Goal: Transaction & Acquisition: Purchase product/service

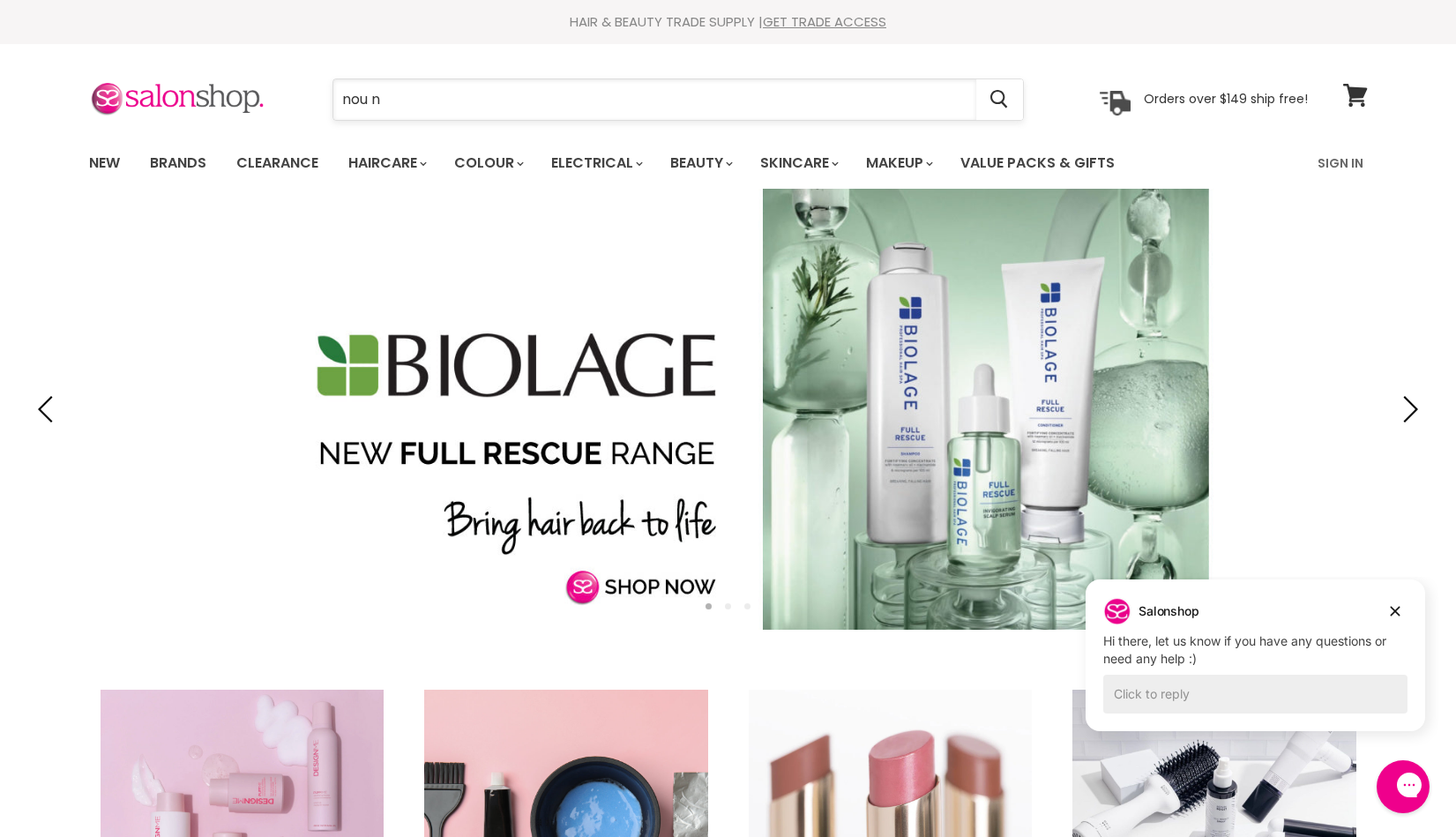
click at [458, 98] on input "nou n" at bounding box center [654, 100] width 643 height 41
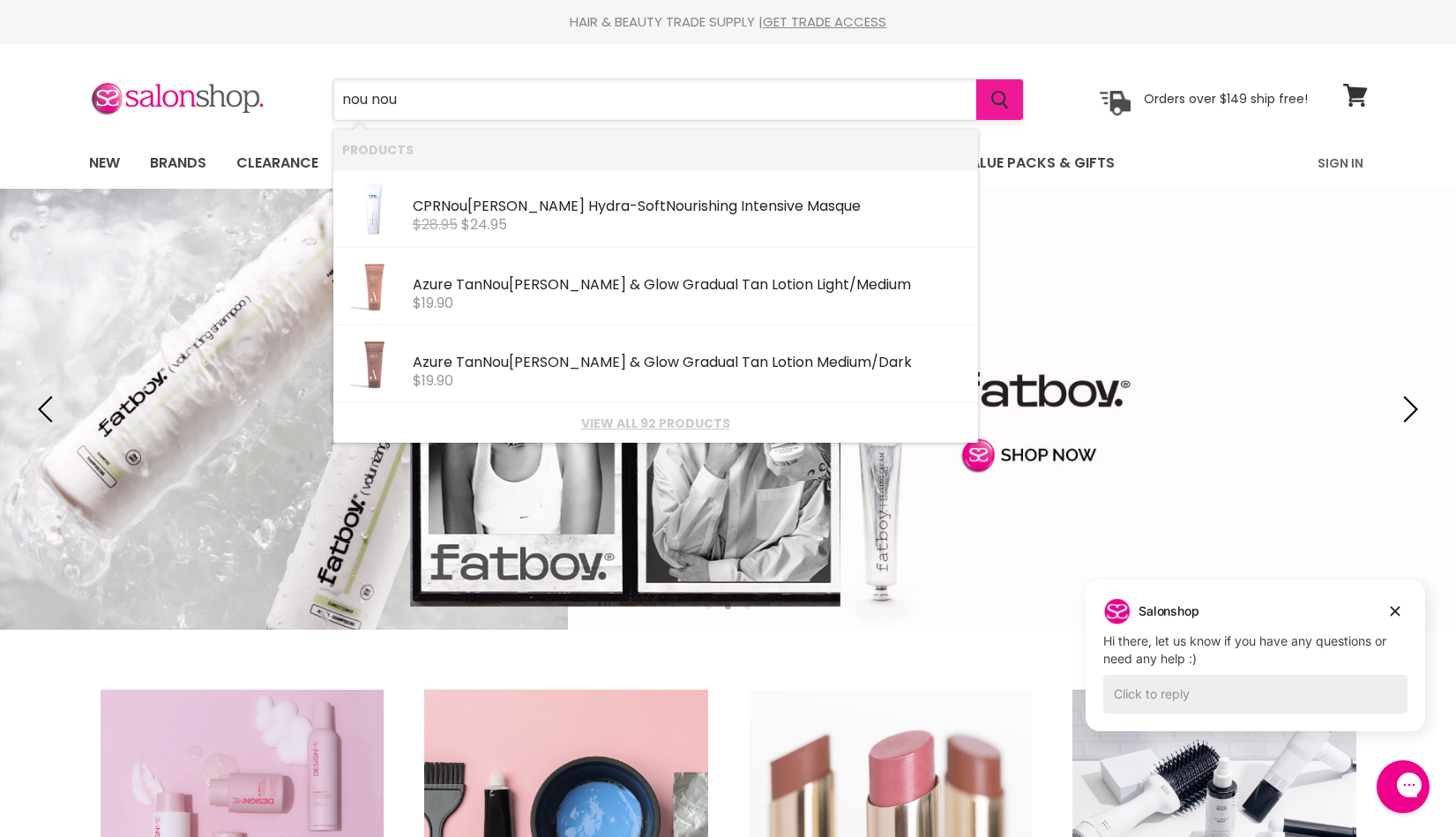
type input "nou nou"
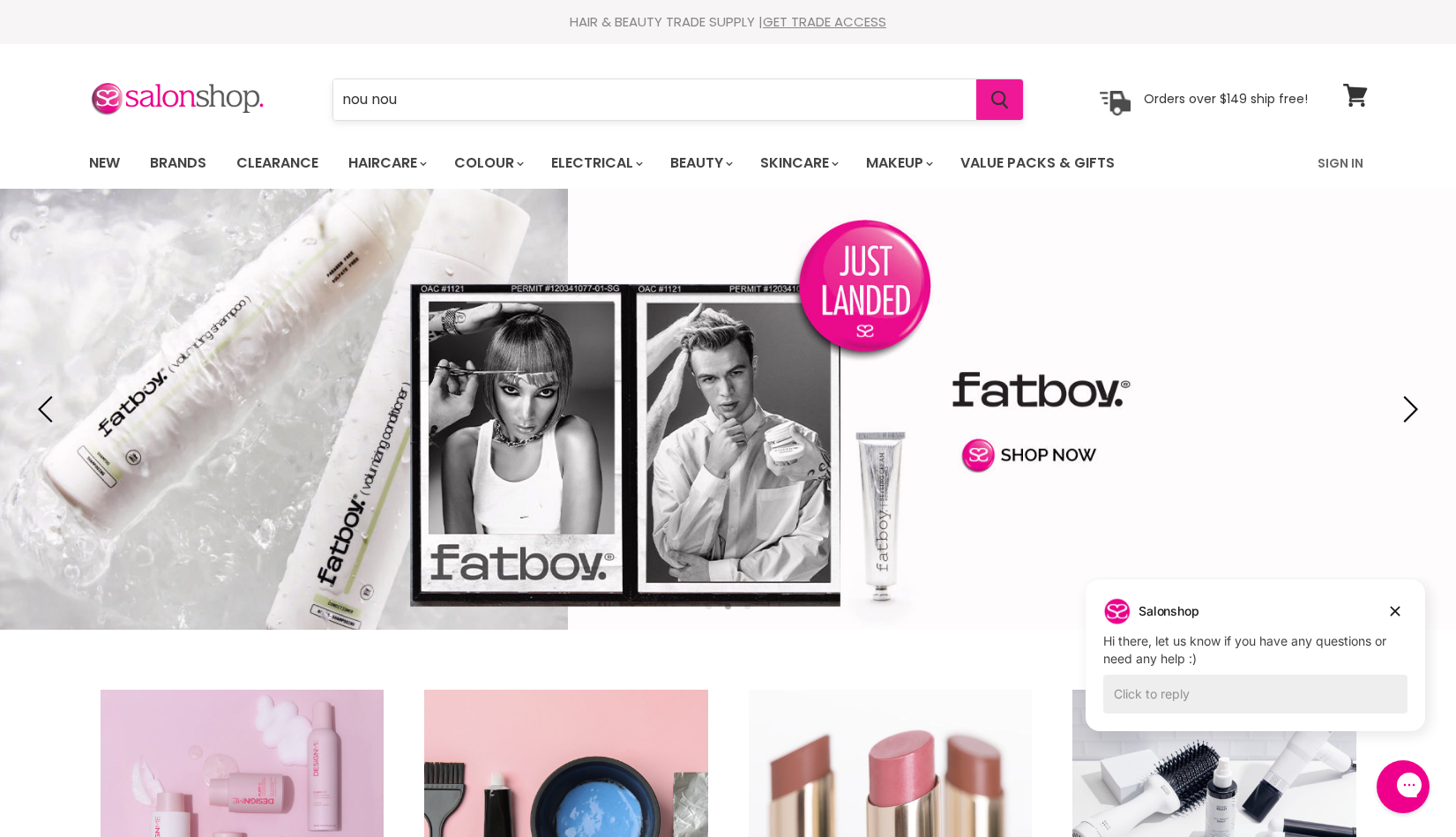
click at [993, 99] on icon "Search" at bounding box center [1000, 99] width 18 height 19
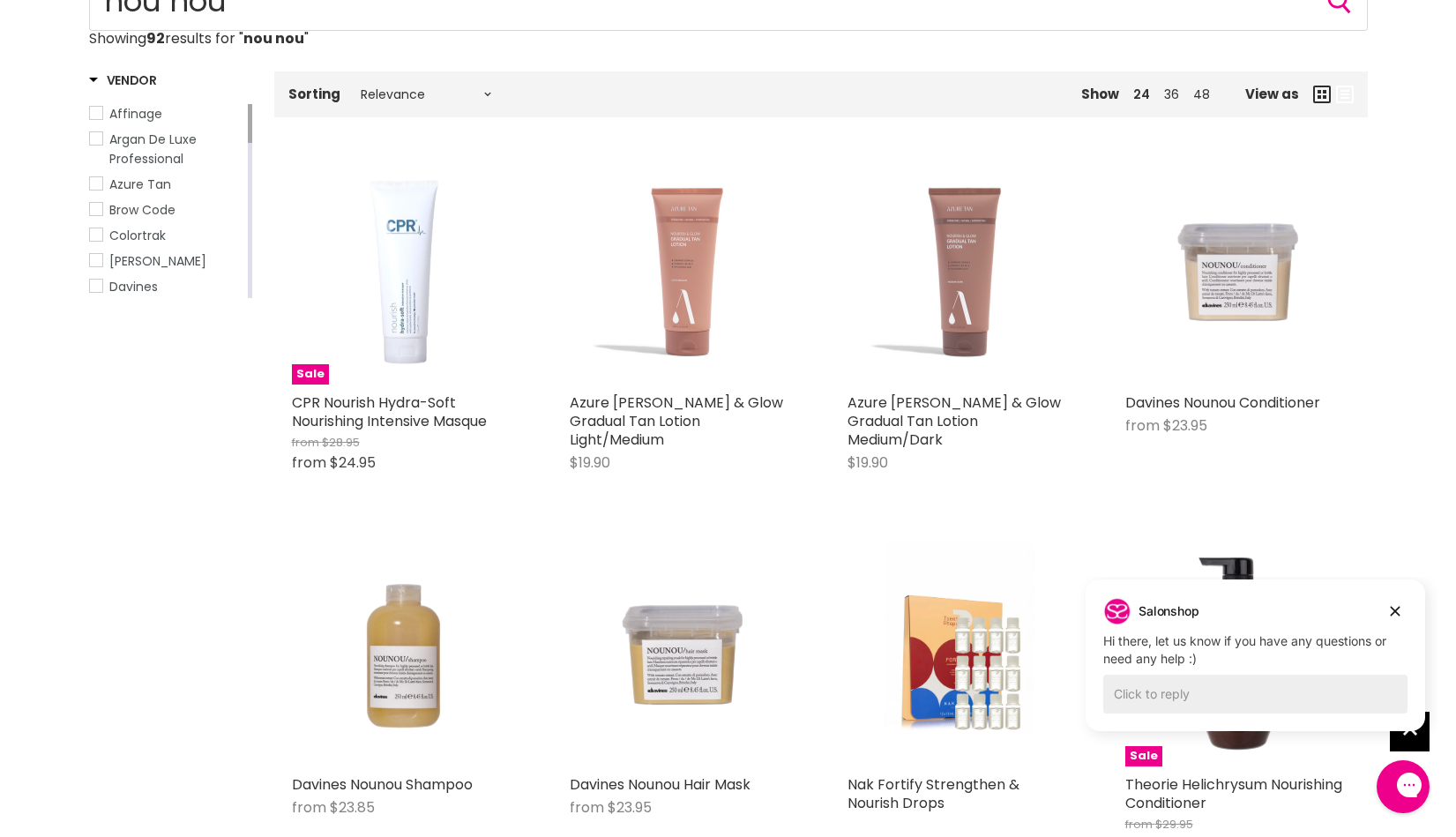
scroll to position [264, 0]
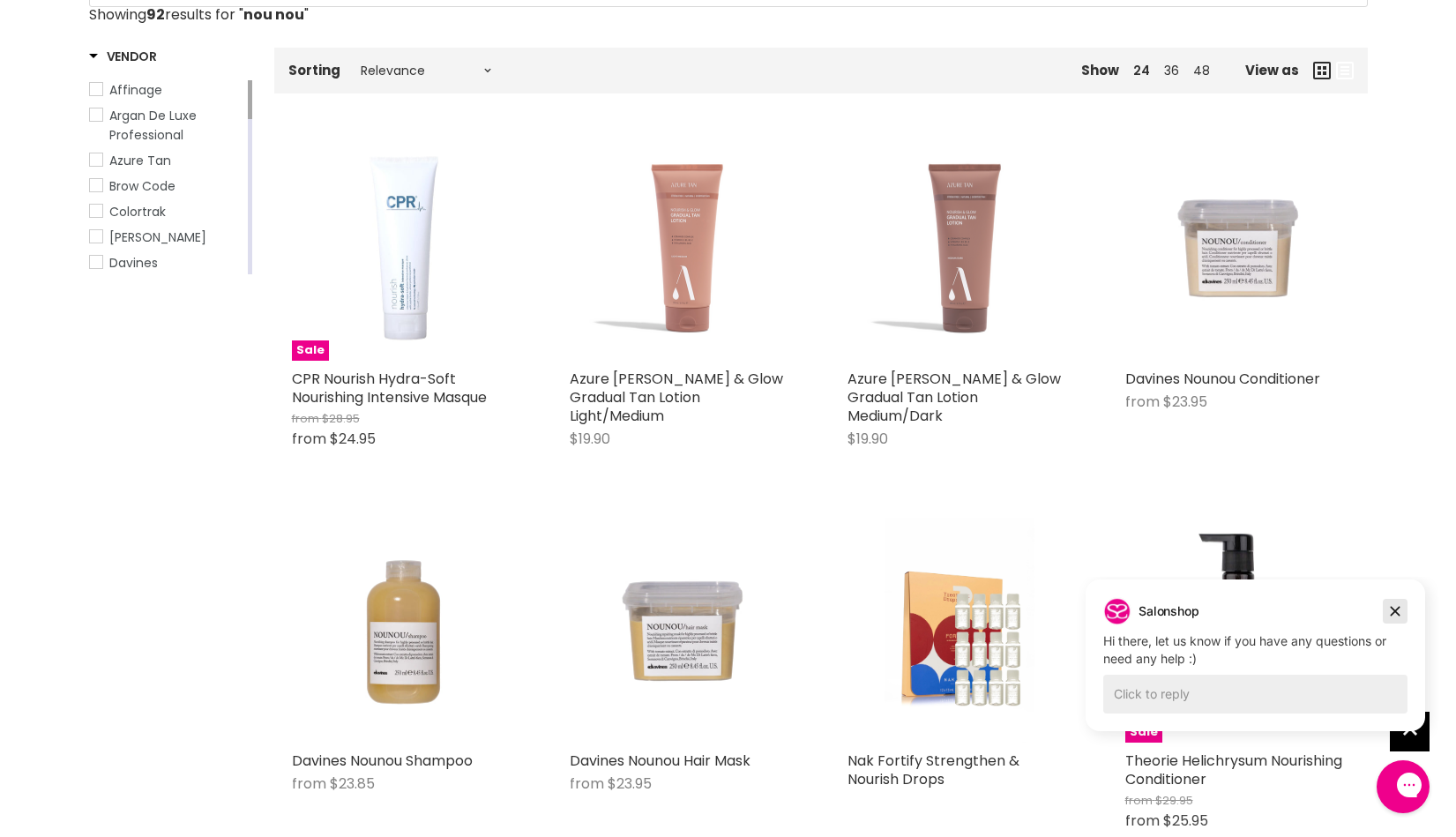
click at [1391, 609] on icon "Dismiss campaign" at bounding box center [1395, 611] width 18 height 21
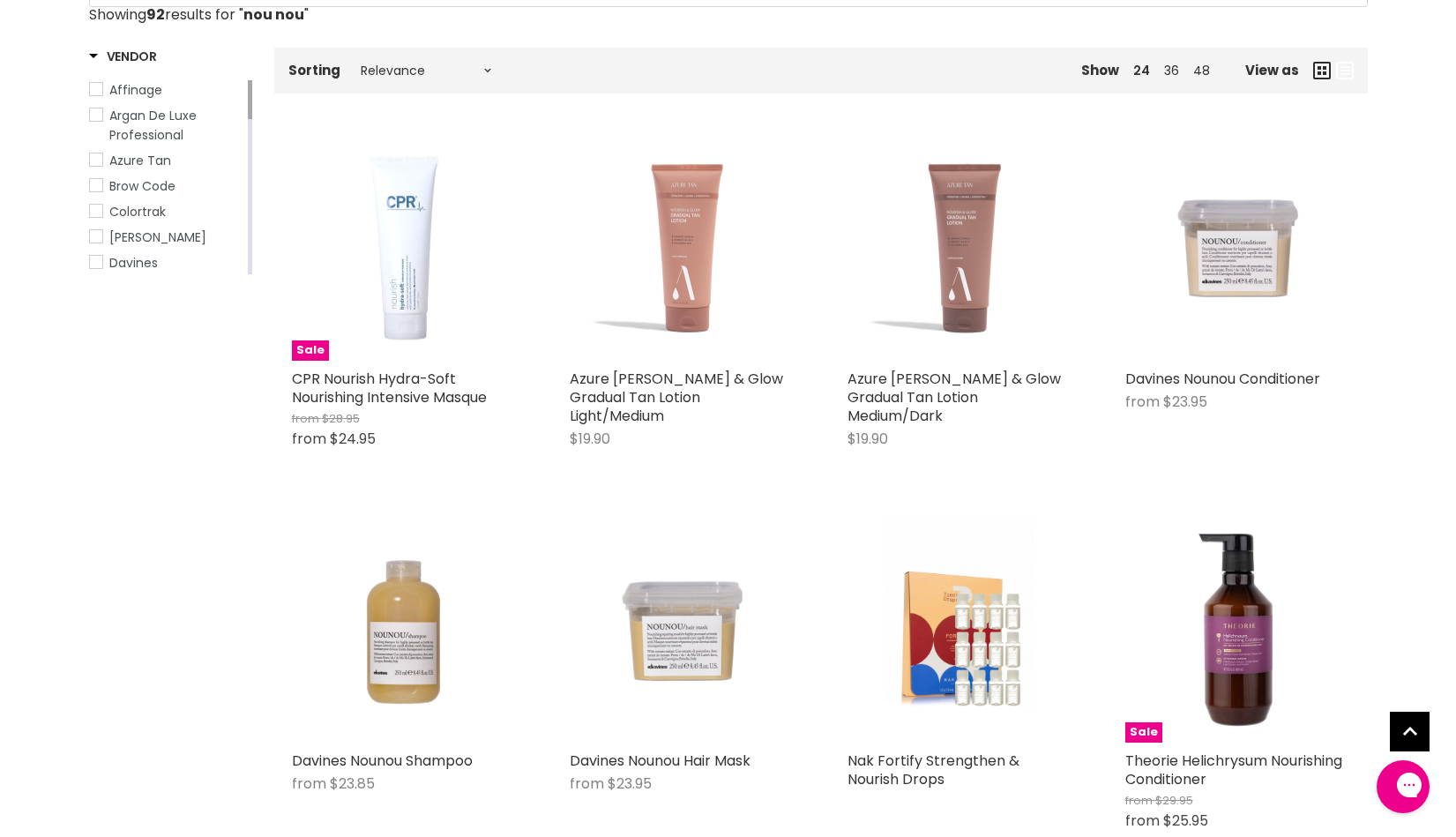
click at [677, 630] on img "Main content" at bounding box center [682, 630] width 225 height 225
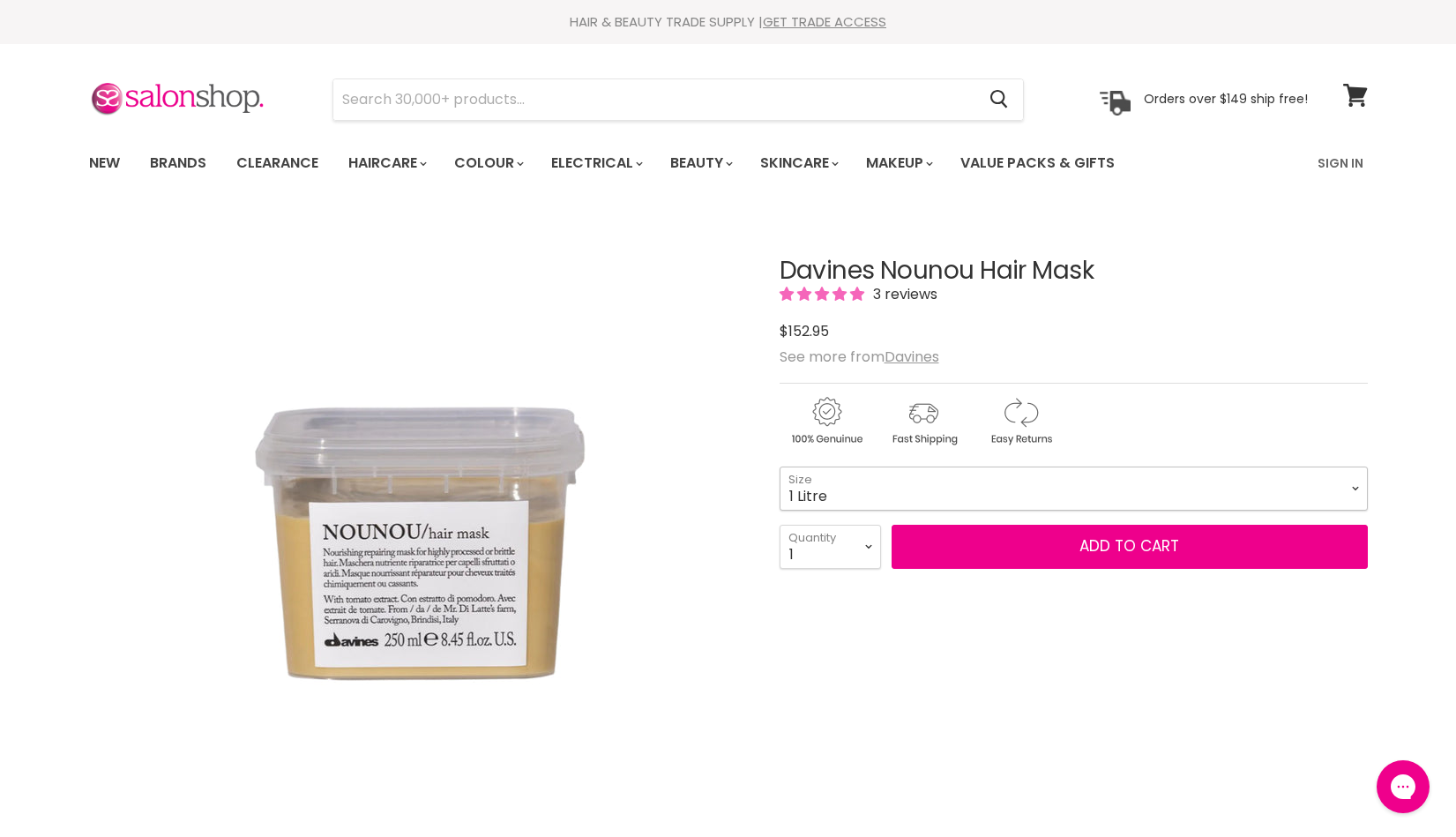
select select "1 Litre"
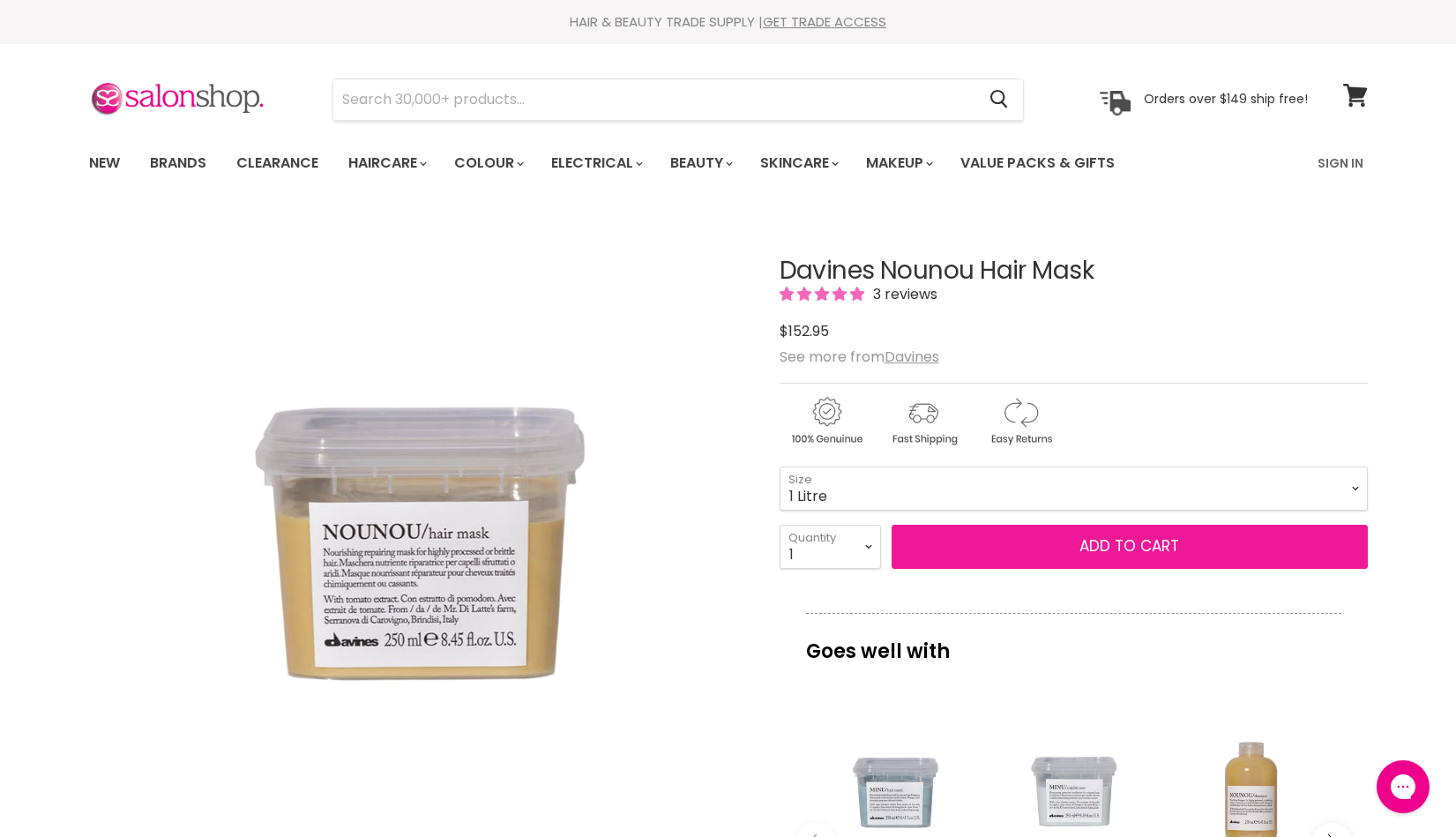
click at [1214, 540] on button "Add to cart" at bounding box center [1129, 547] width 476 height 44
click at [1111, 546] on button "Add to cart" at bounding box center [1129, 547] width 476 height 44
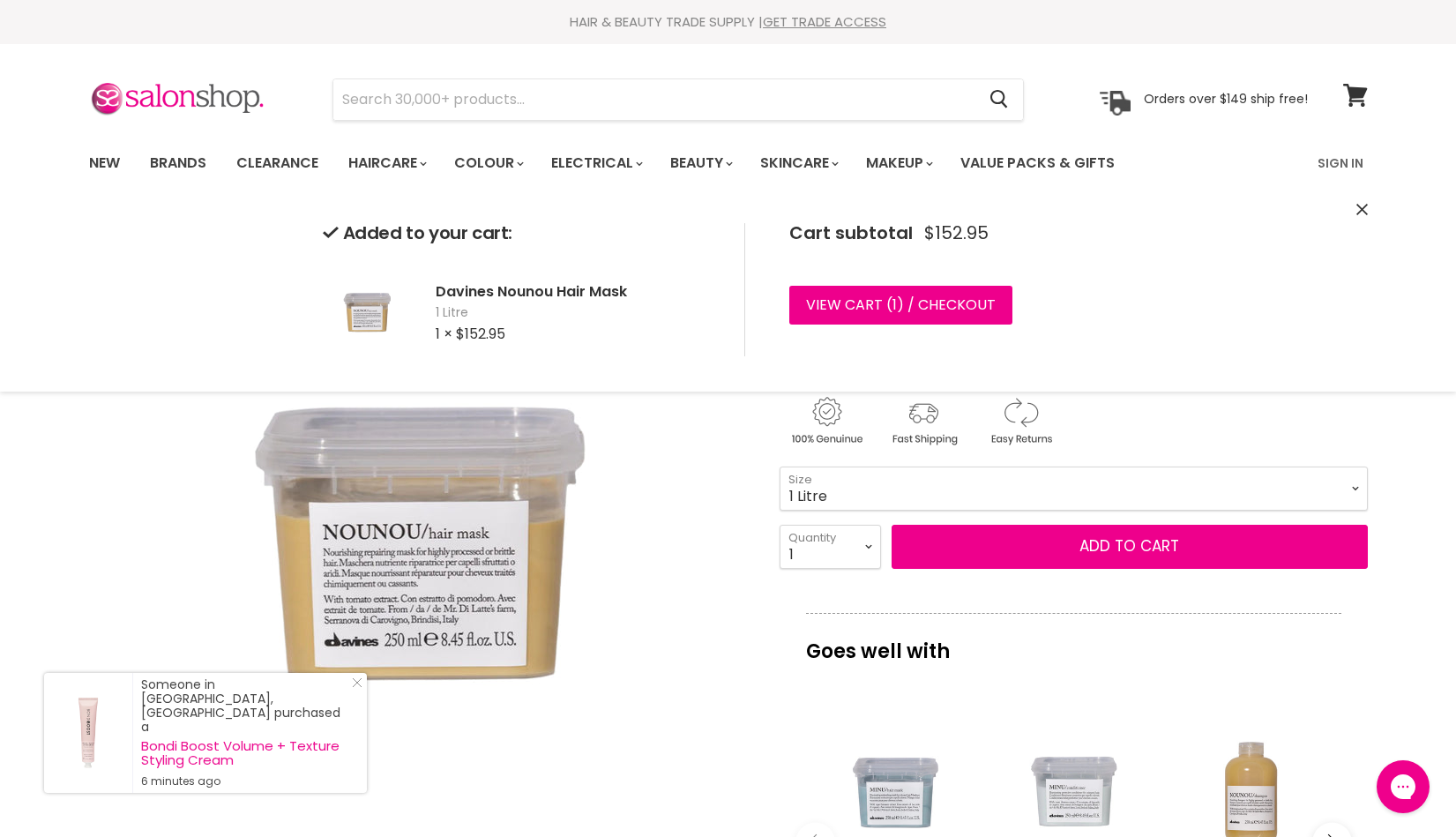
click at [1363, 207] on icon "Close" at bounding box center [1362, 209] width 12 height 12
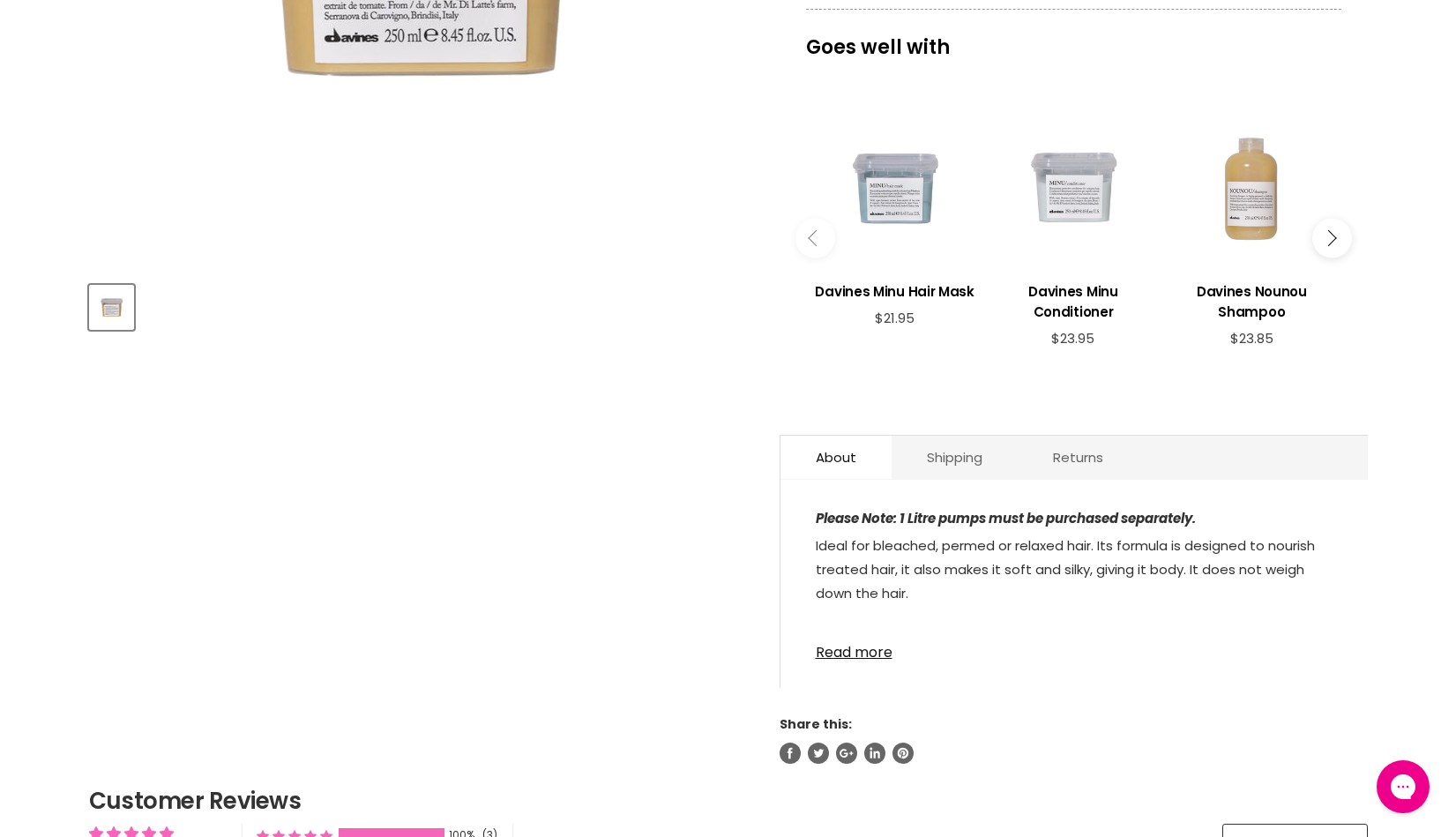
scroll to position [597, 0]
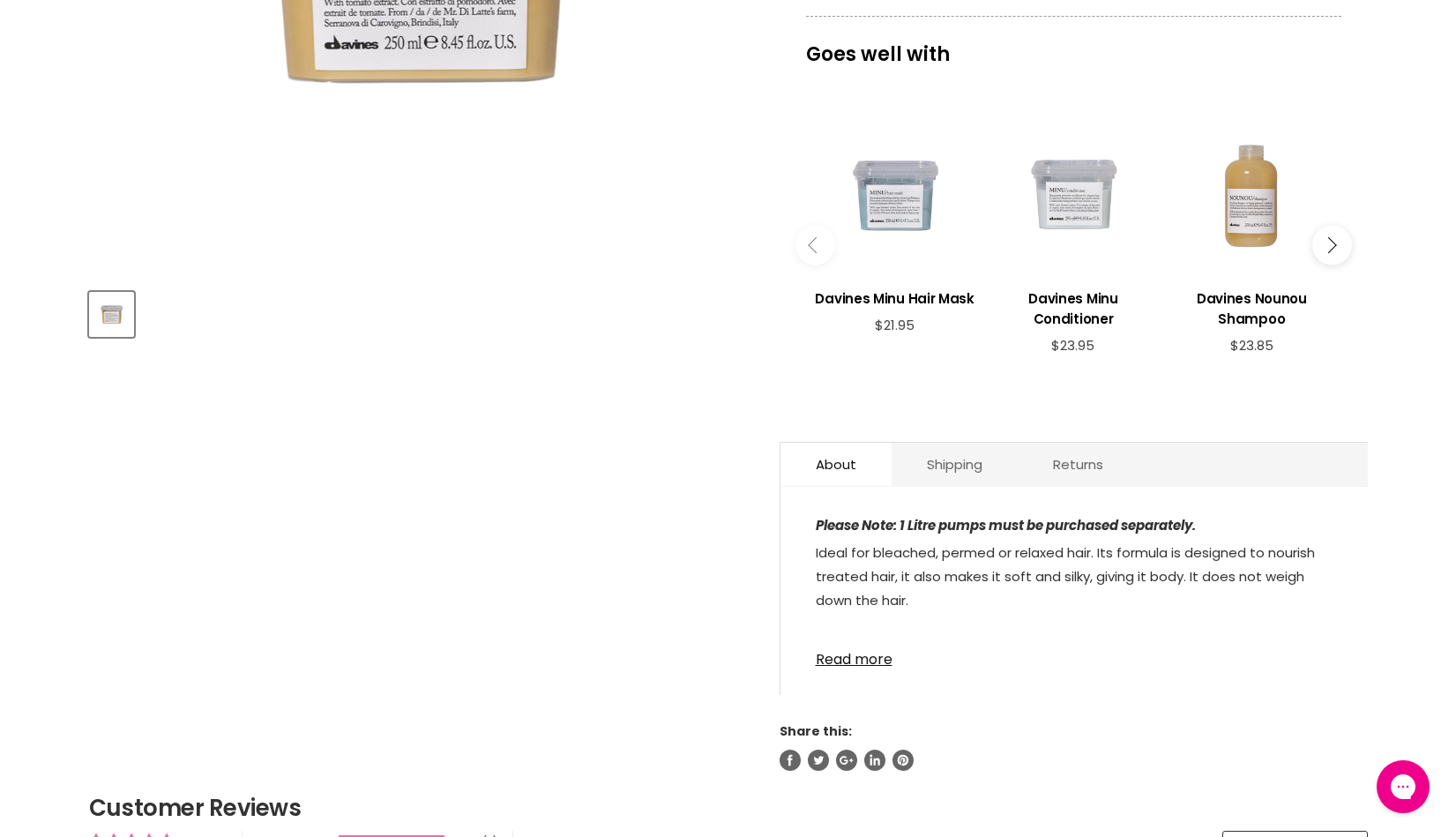
click at [1330, 243] on icon "Main content" at bounding box center [1328, 245] width 16 height 16
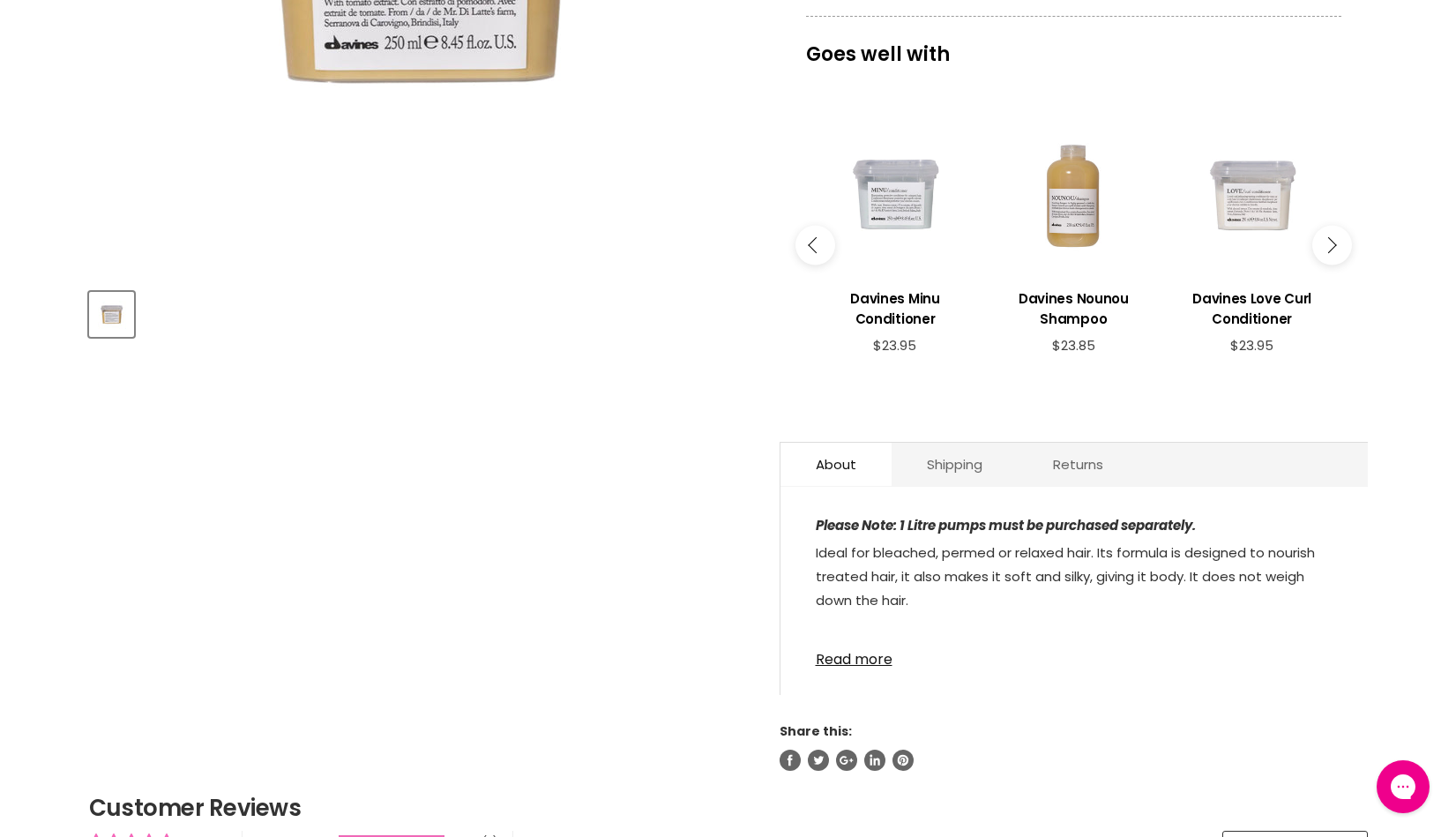
click at [1332, 242] on button "Main content" at bounding box center [1332, 245] width 40 height 40
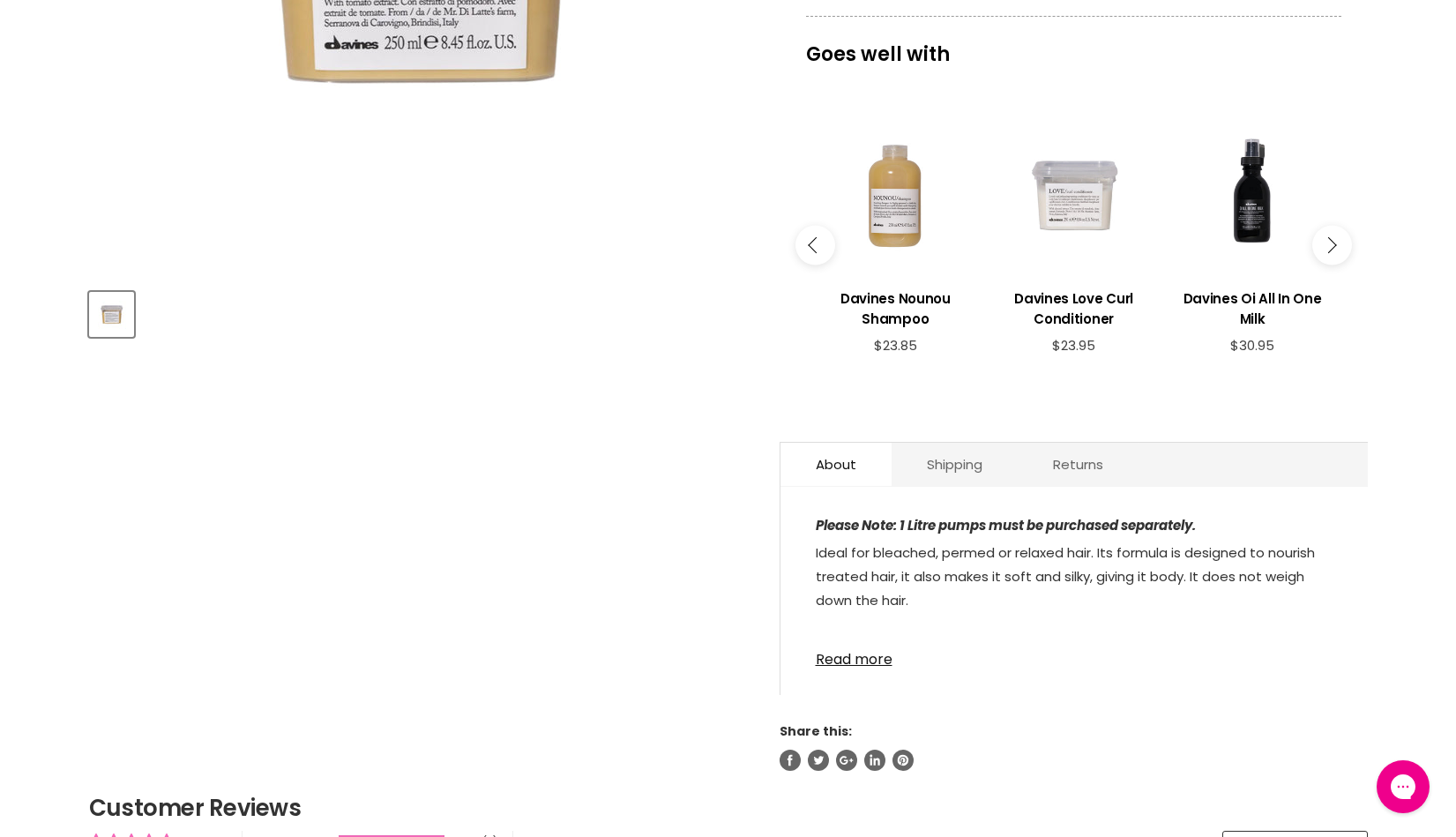
click at [1332, 242] on button "Main content" at bounding box center [1332, 245] width 40 height 40
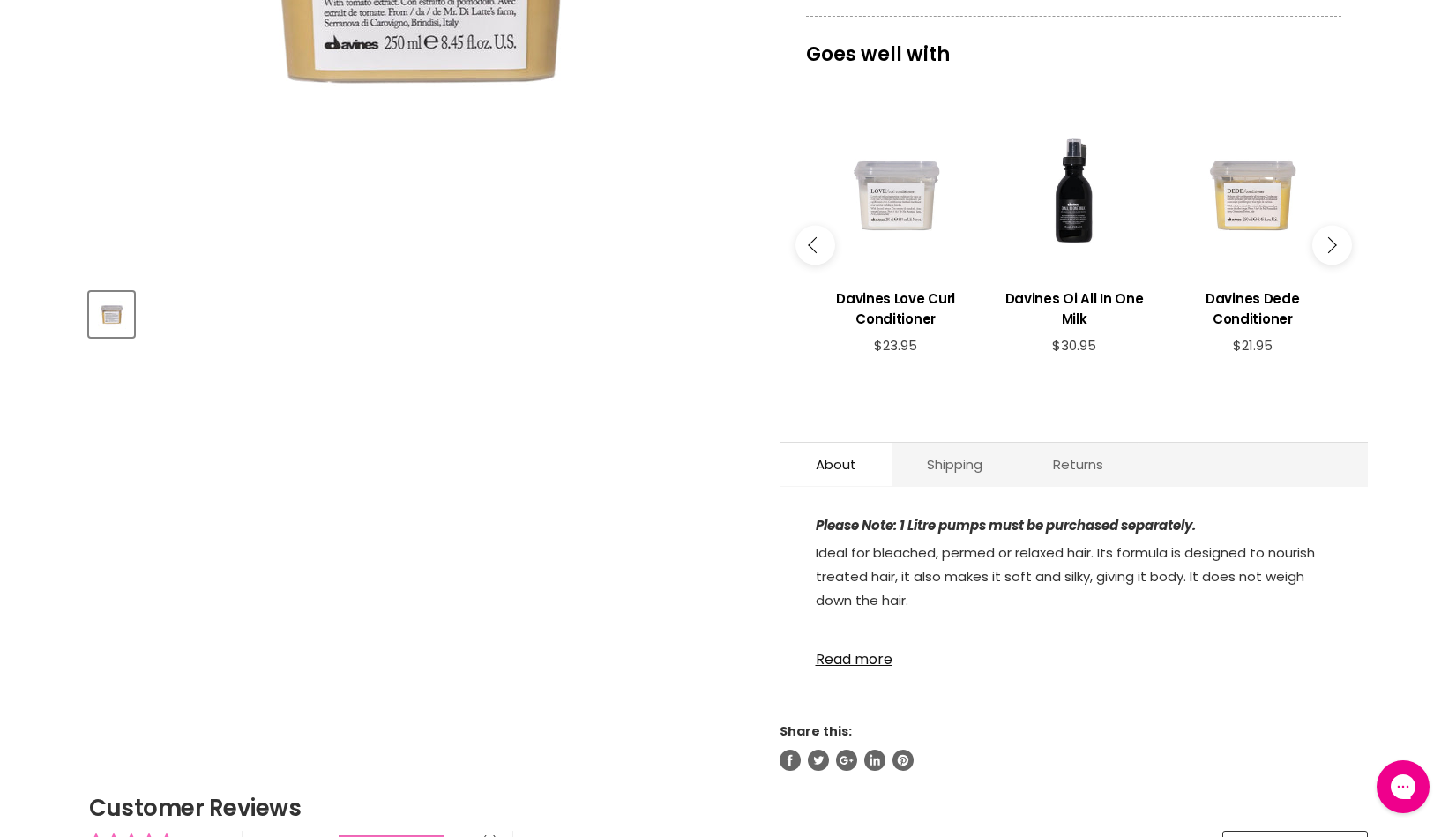
click at [1332, 242] on button "Main content" at bounding box center [1332, 245] width 40 height 40
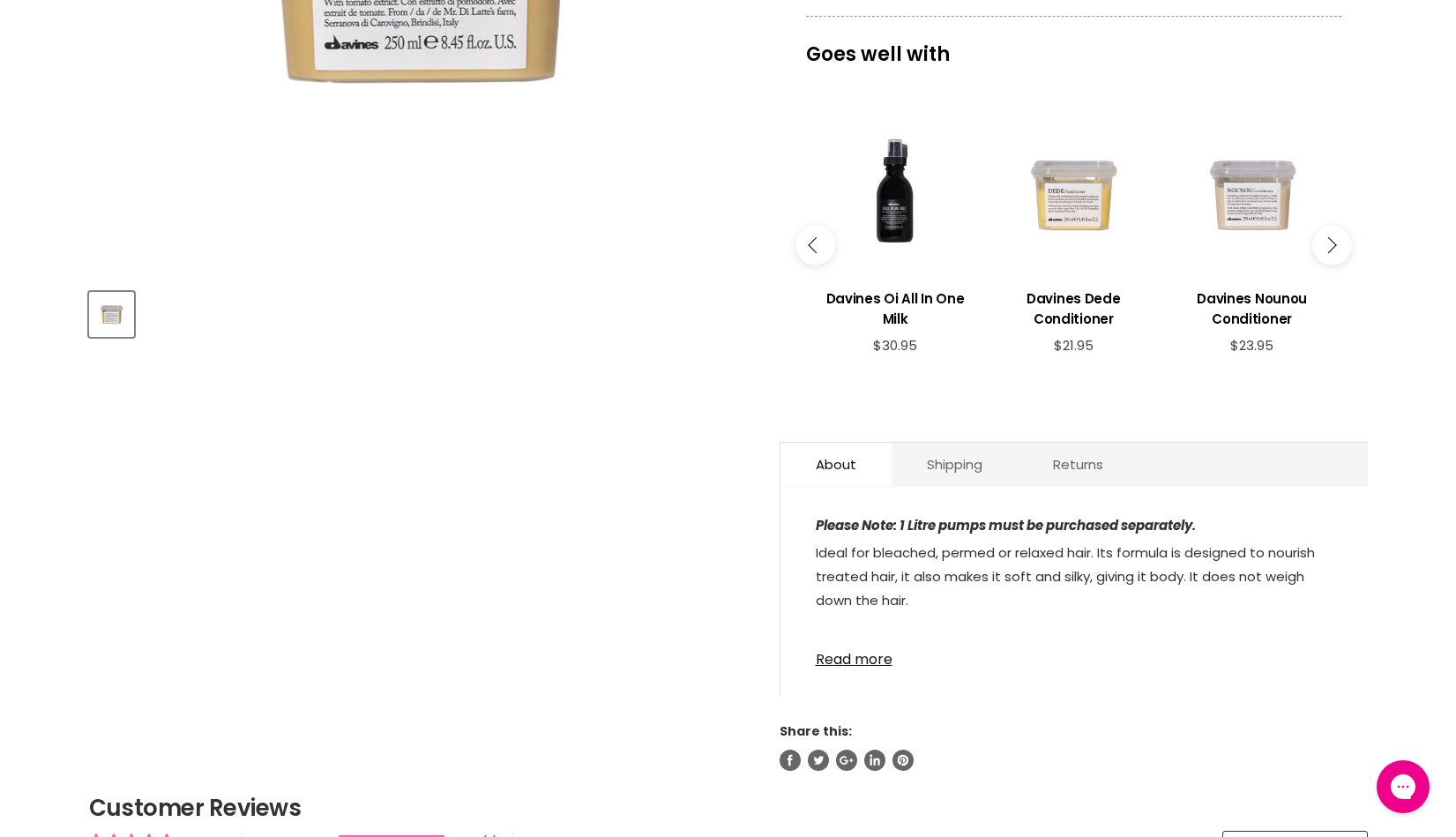
click at [1332, 242] on button "Main content" at bounding box center [1332, 245] width 40 height 40
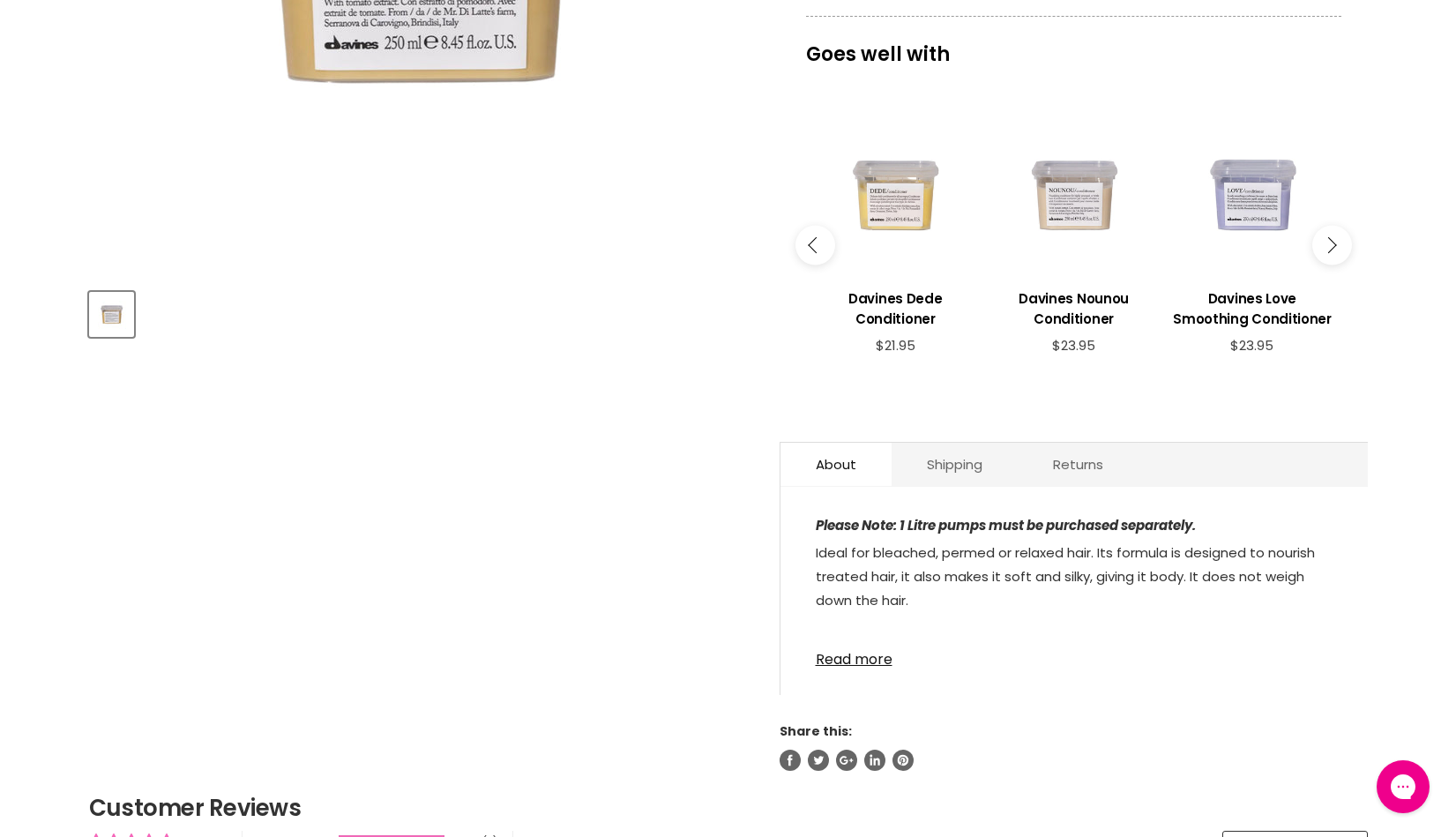
click at [1332, 242] on button "Main content" at bounding box center [1332, 245] width 40 height 40
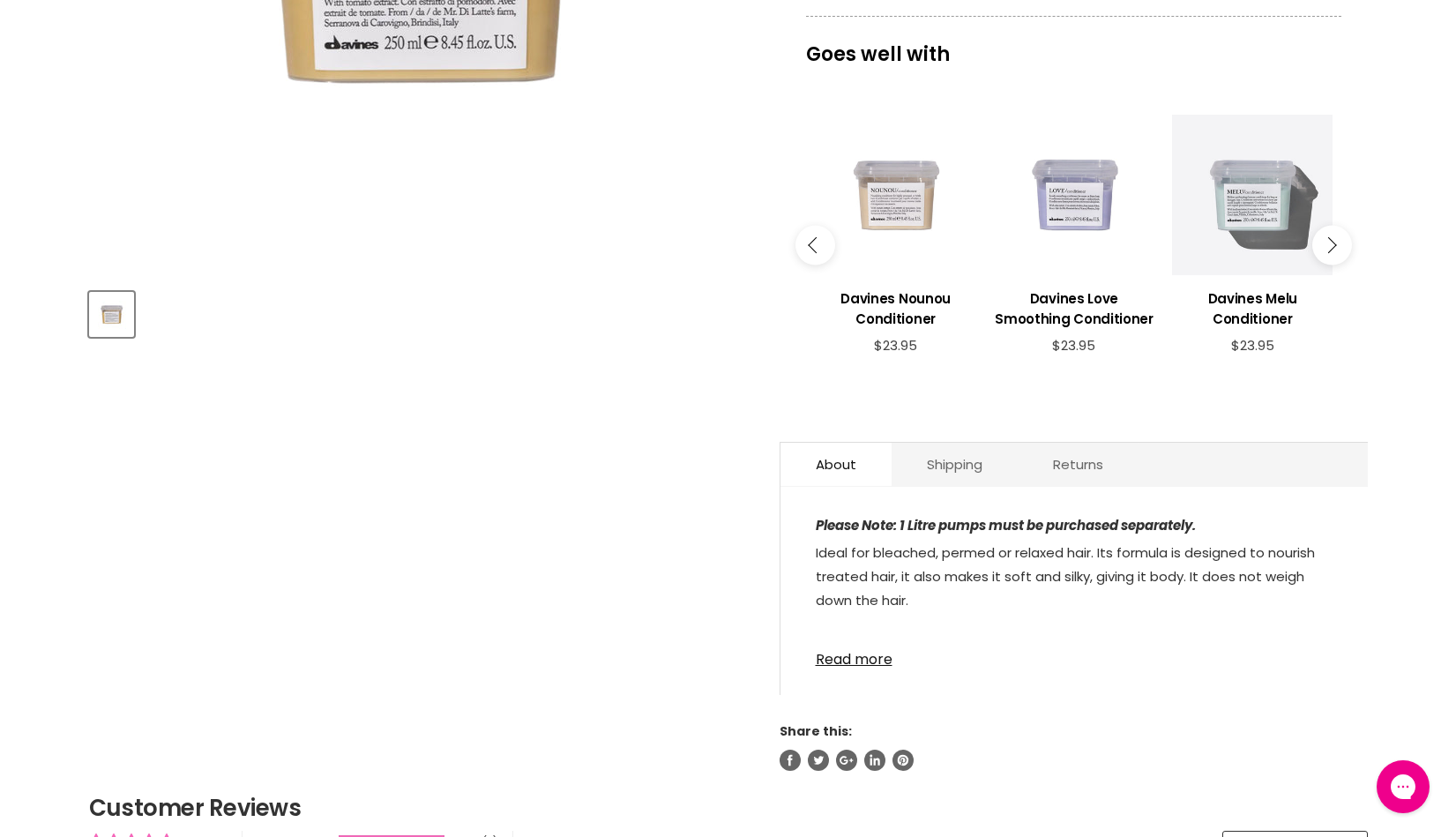
click at [1332, 242] on button "Main content" at bounding box center [1332, 245] width 40 height 40
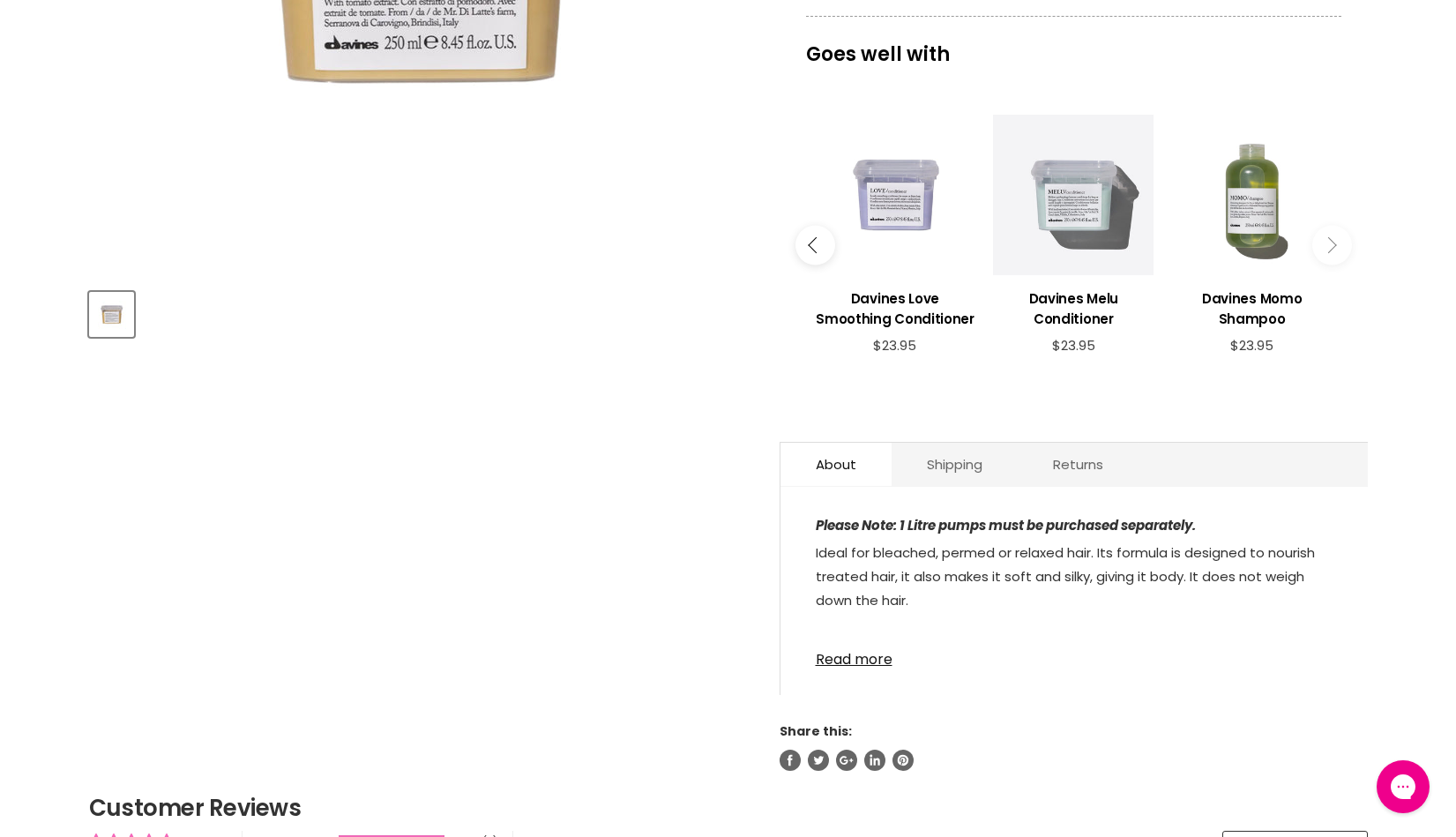
click at [1332, 242] on button "Main content" at bounding box center [1332, 245] width 40 height 40
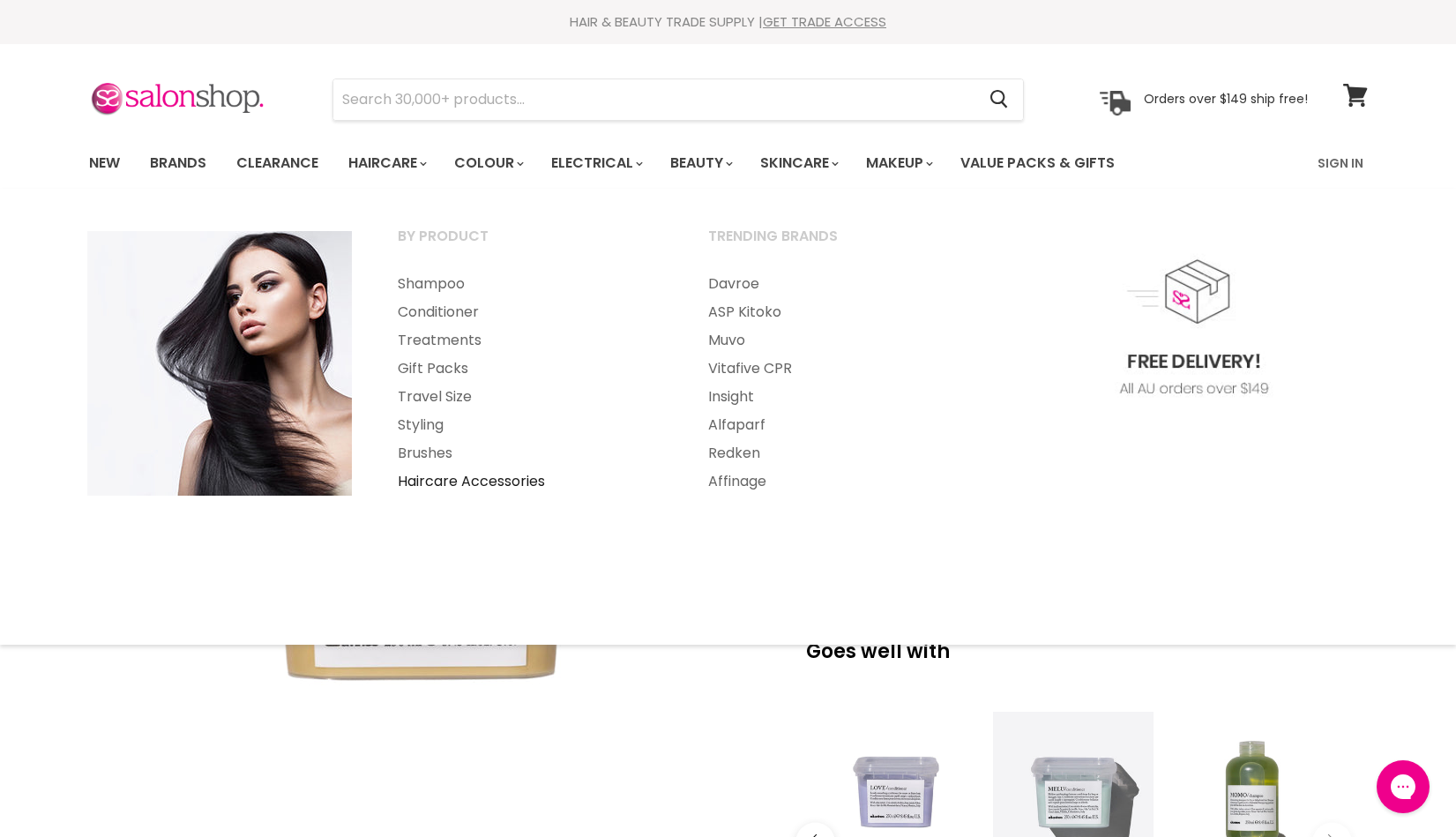
scroll to position [4, 0]
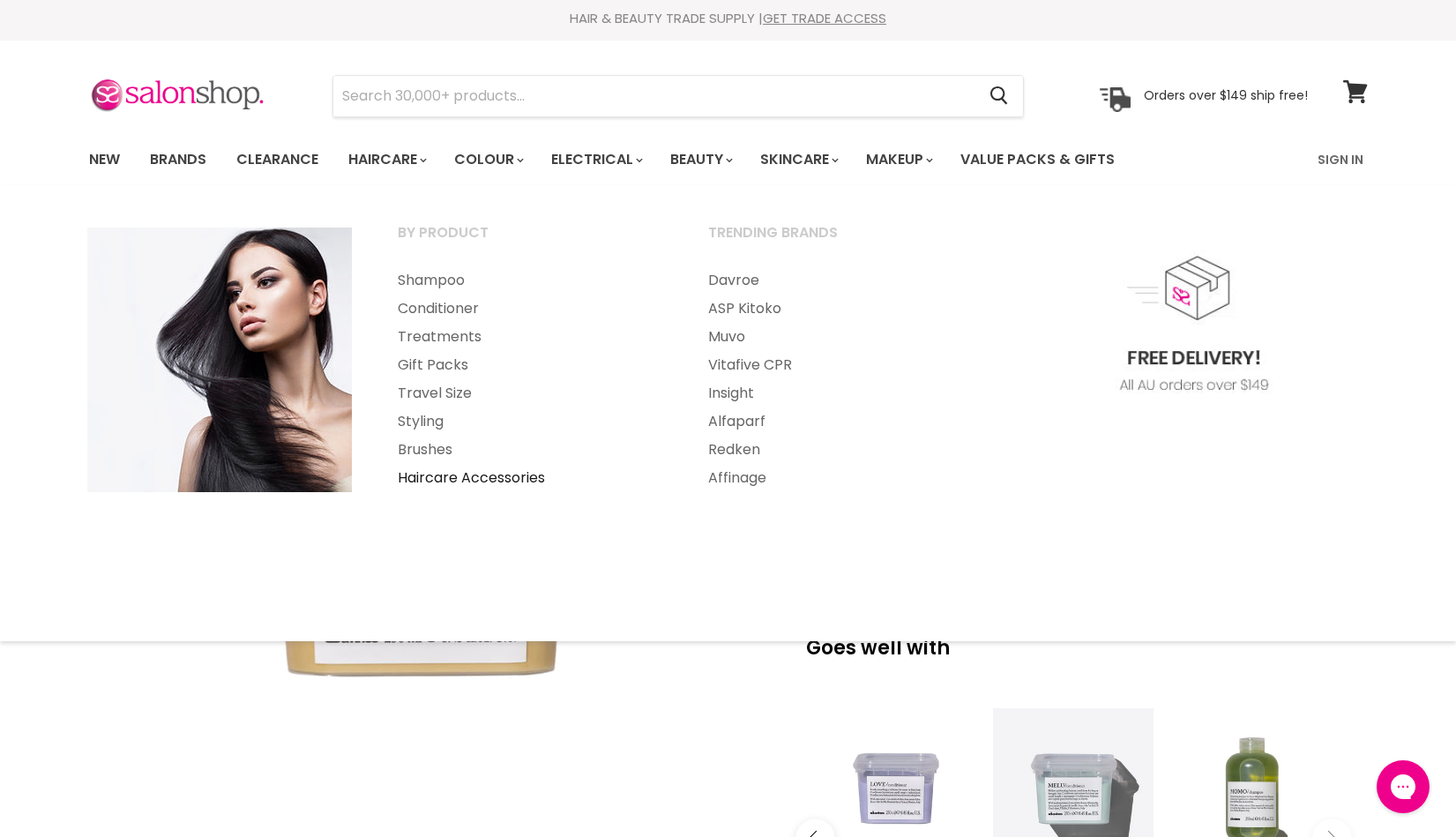
click at [502, 480] on link "Haircare Accessories" at bounding box center [529, 478] width 307 height 28
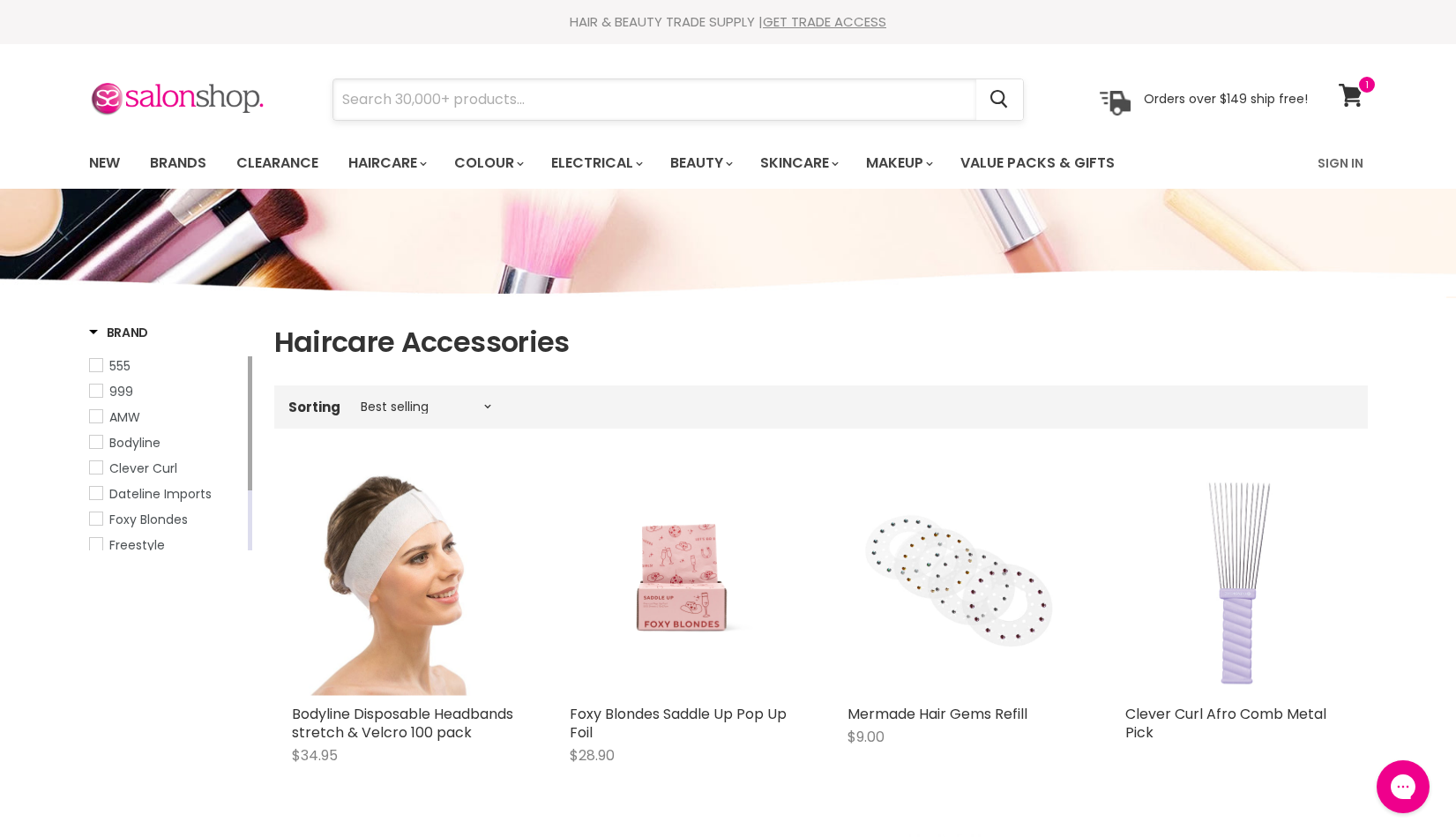
click at [480, 101] on input "Search" at bounding box center [654, 100] width 643 height 41
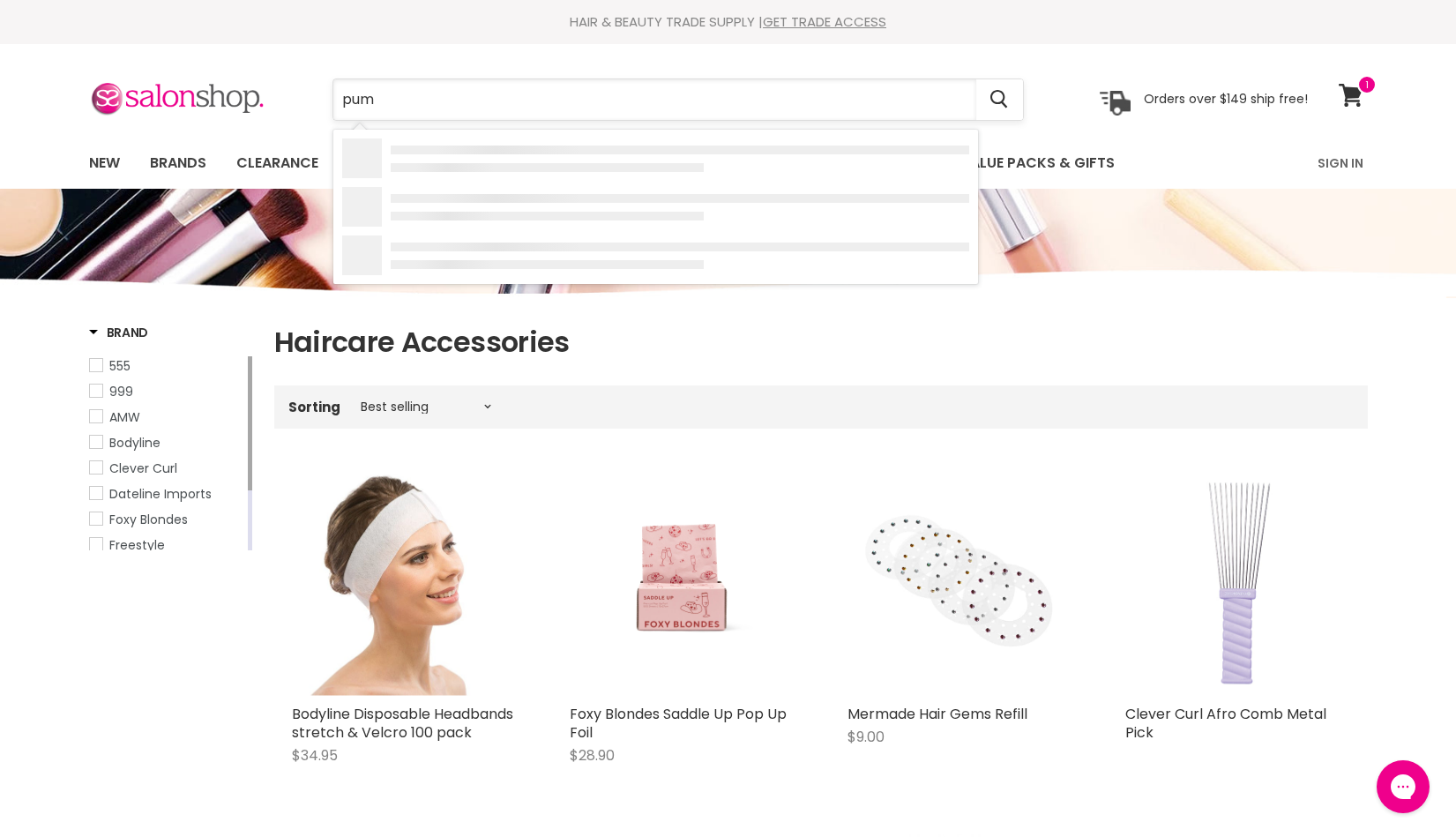
type input "pump"
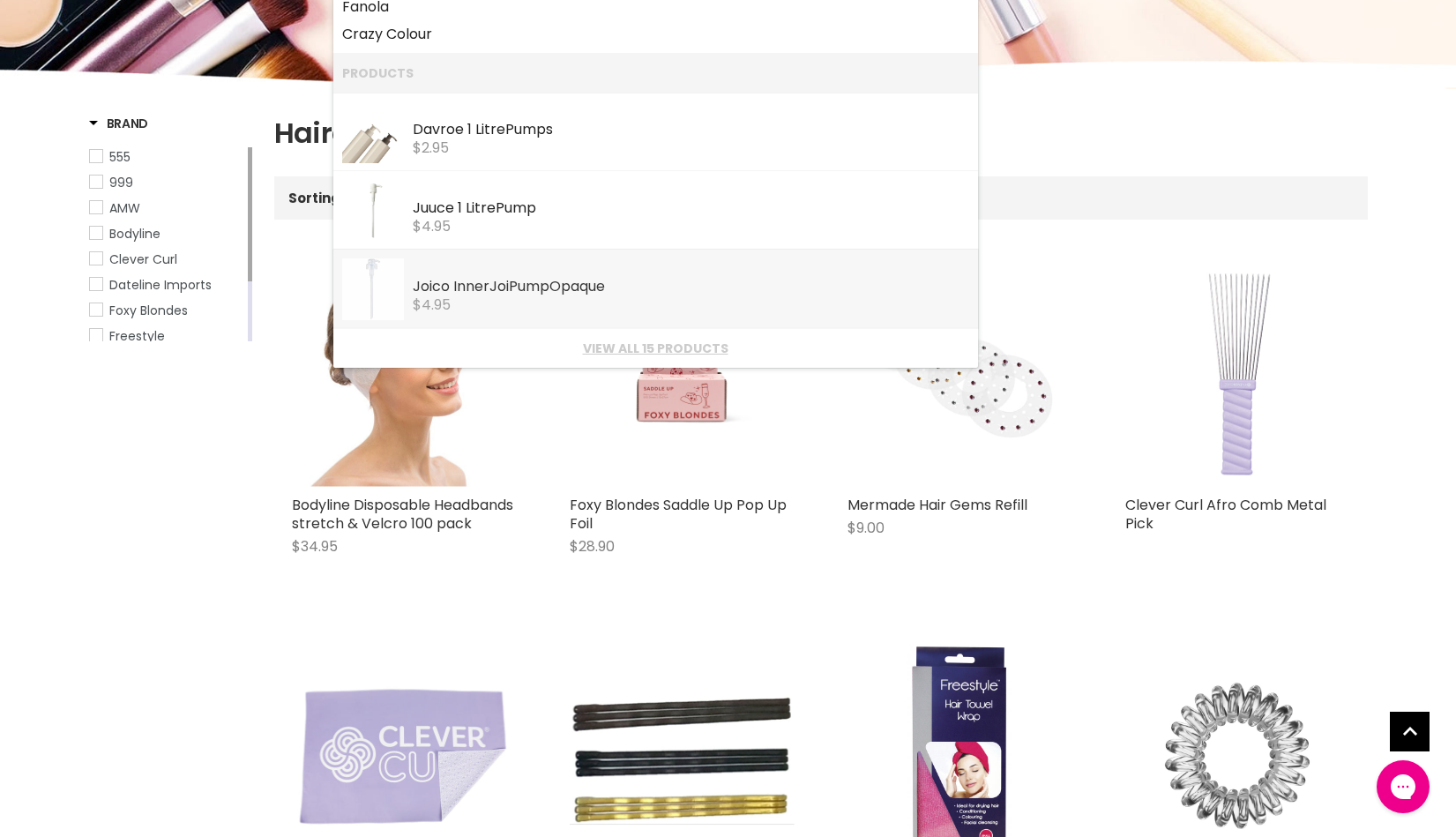
scroll to position [210, 0]
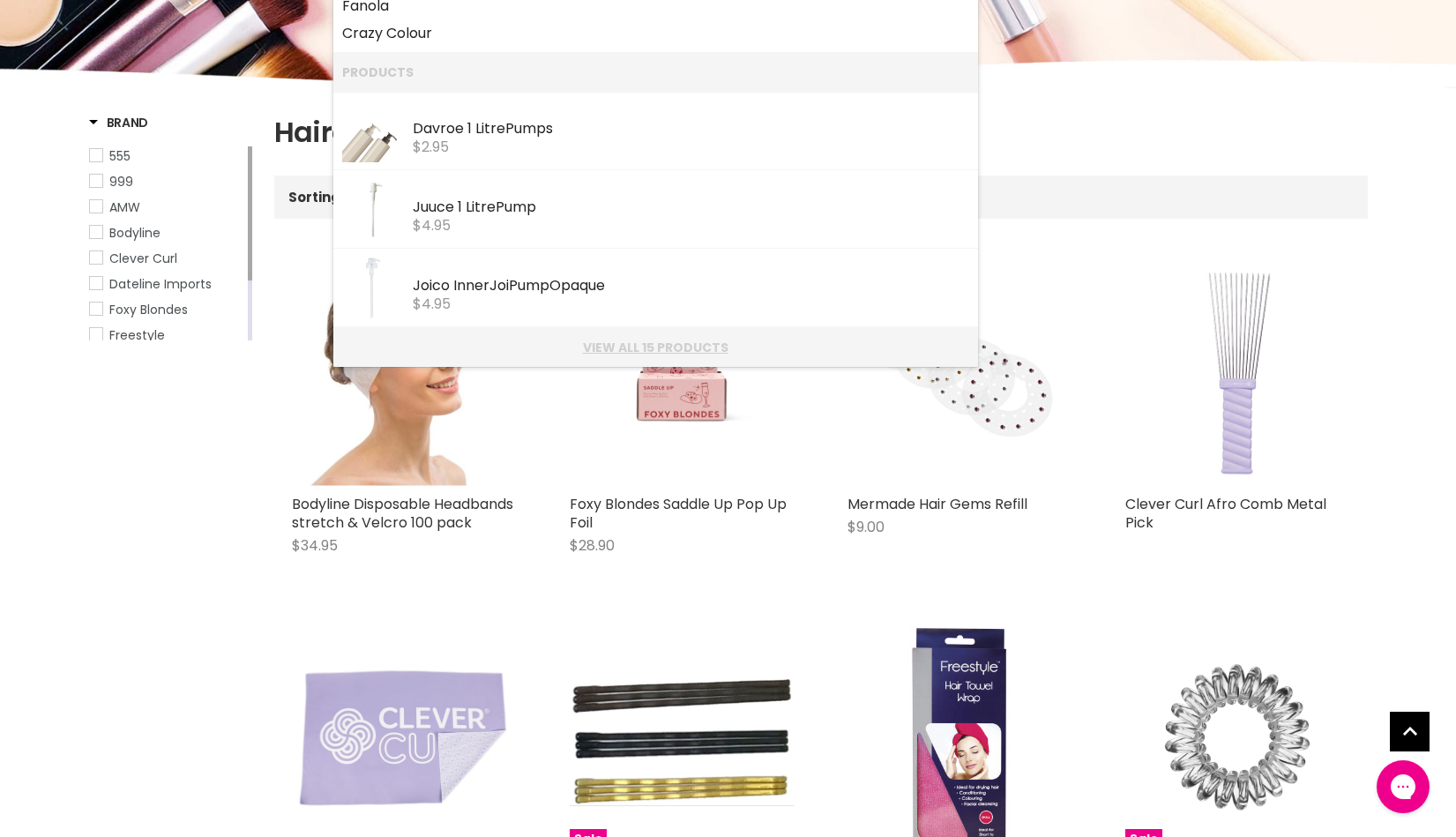
click at [651, 342] on link "View all 15 products" at bounding box center [655, 348] width 627 height 14
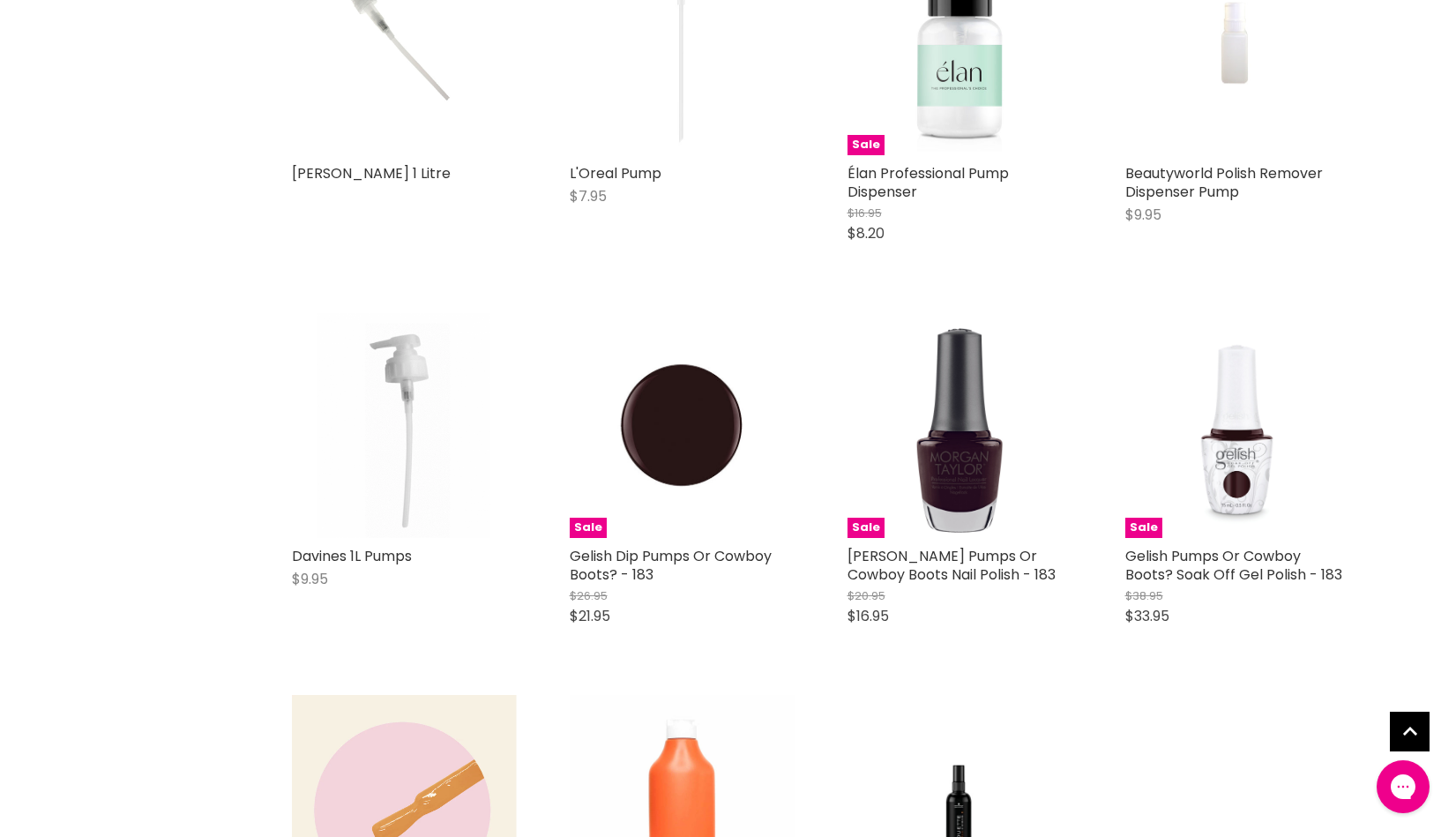
scroll to position [841, 0]
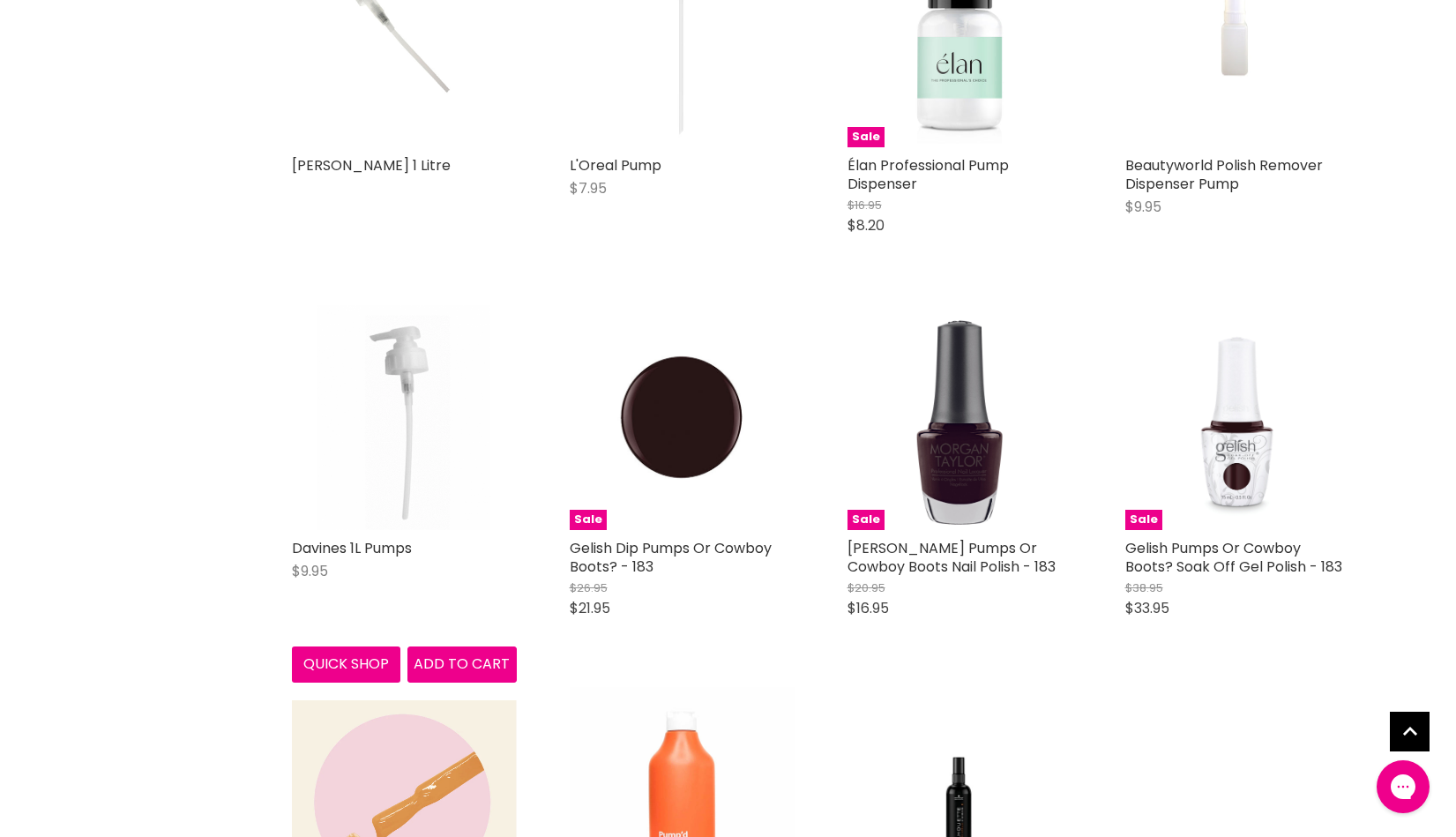
click at [410, 407] on img "Main content" at bounding box center [404, 418] width 225 height 225
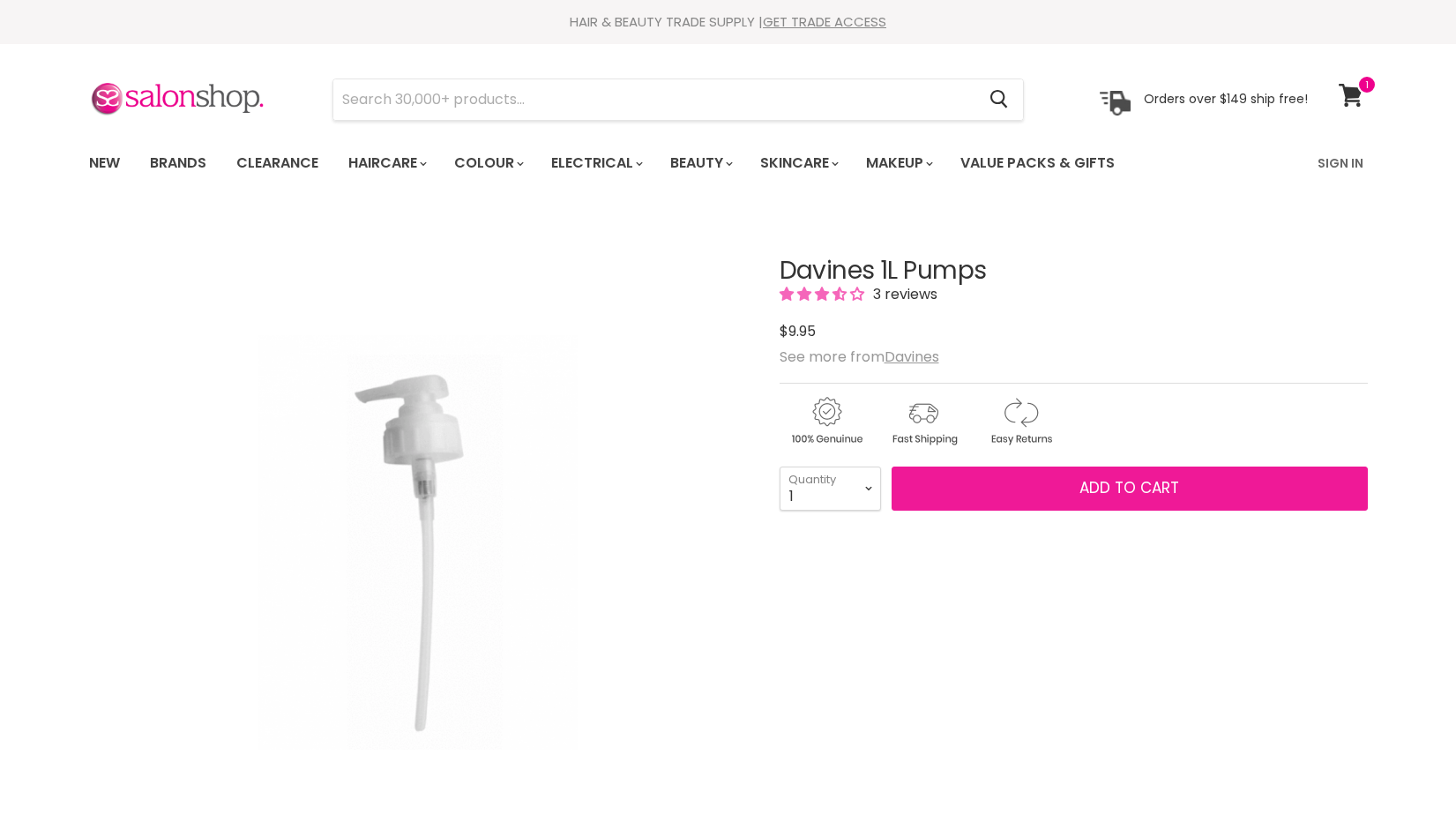
drag, startPoint x: 0, startPoint y: 0, endPoint x: 1155, endPoint y: 479, distance: 1250.4
click at [1155, 479] on span "Add to cart" at bounding box center [1129, 488] width 99 height 21
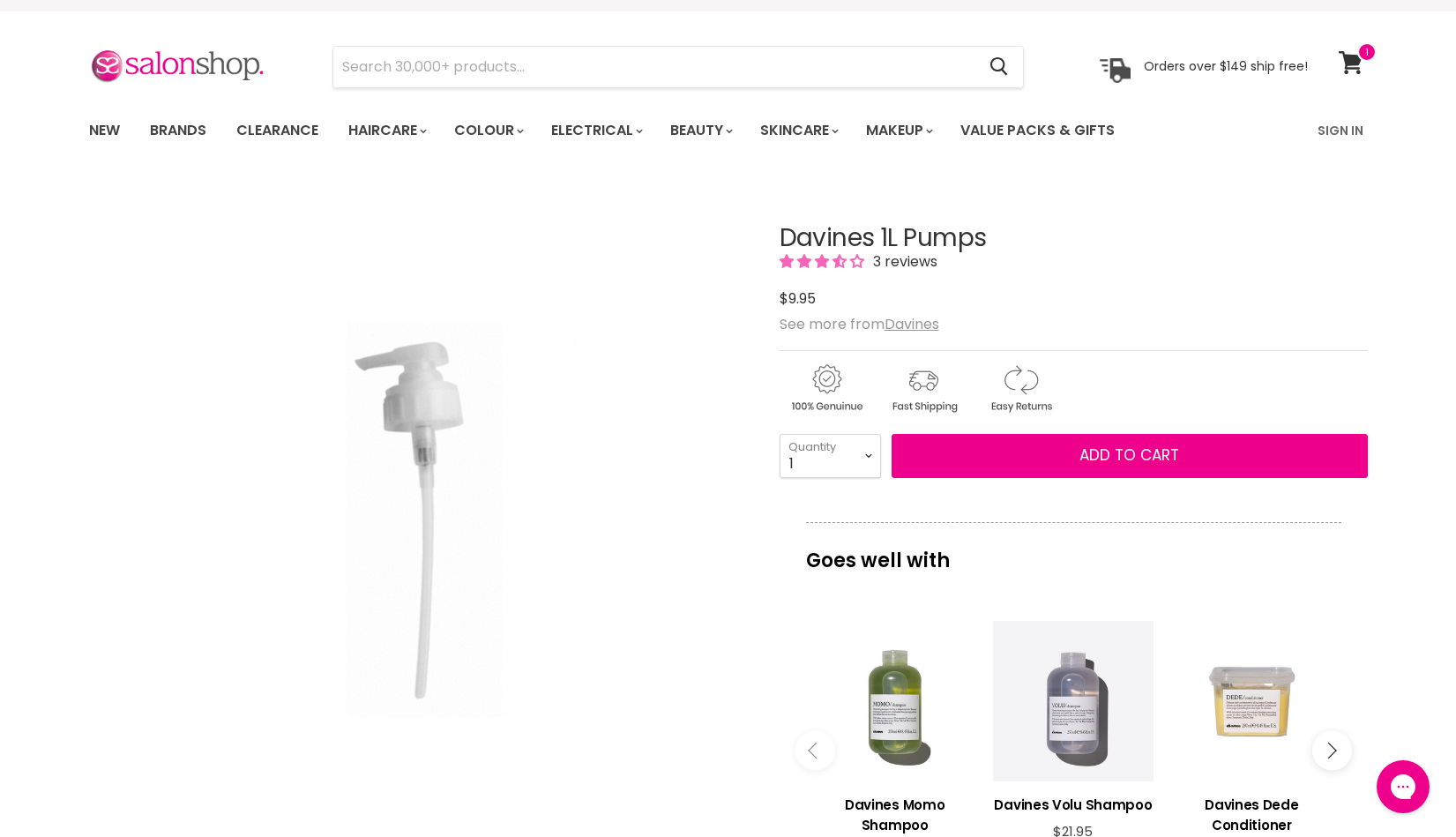
scroll to position [32, 0]
click at [1354, 59] on icon at bounding box center [1350, 64] width 24 height 23
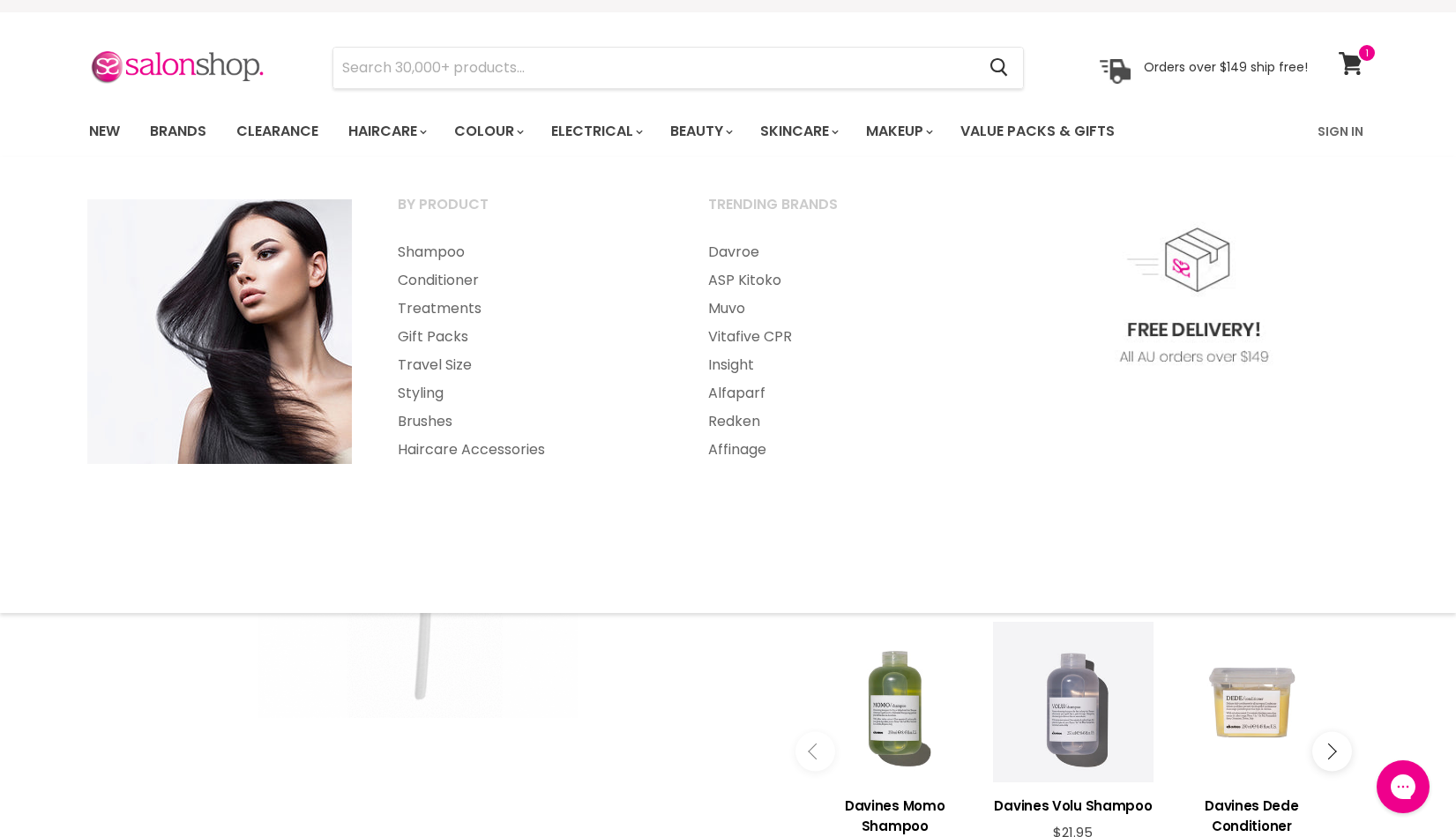
click at [668, 688] on div "Click or scroll to zoom Tap or pinch to zoom" at bounding box center [418, 511] width 659 height 659
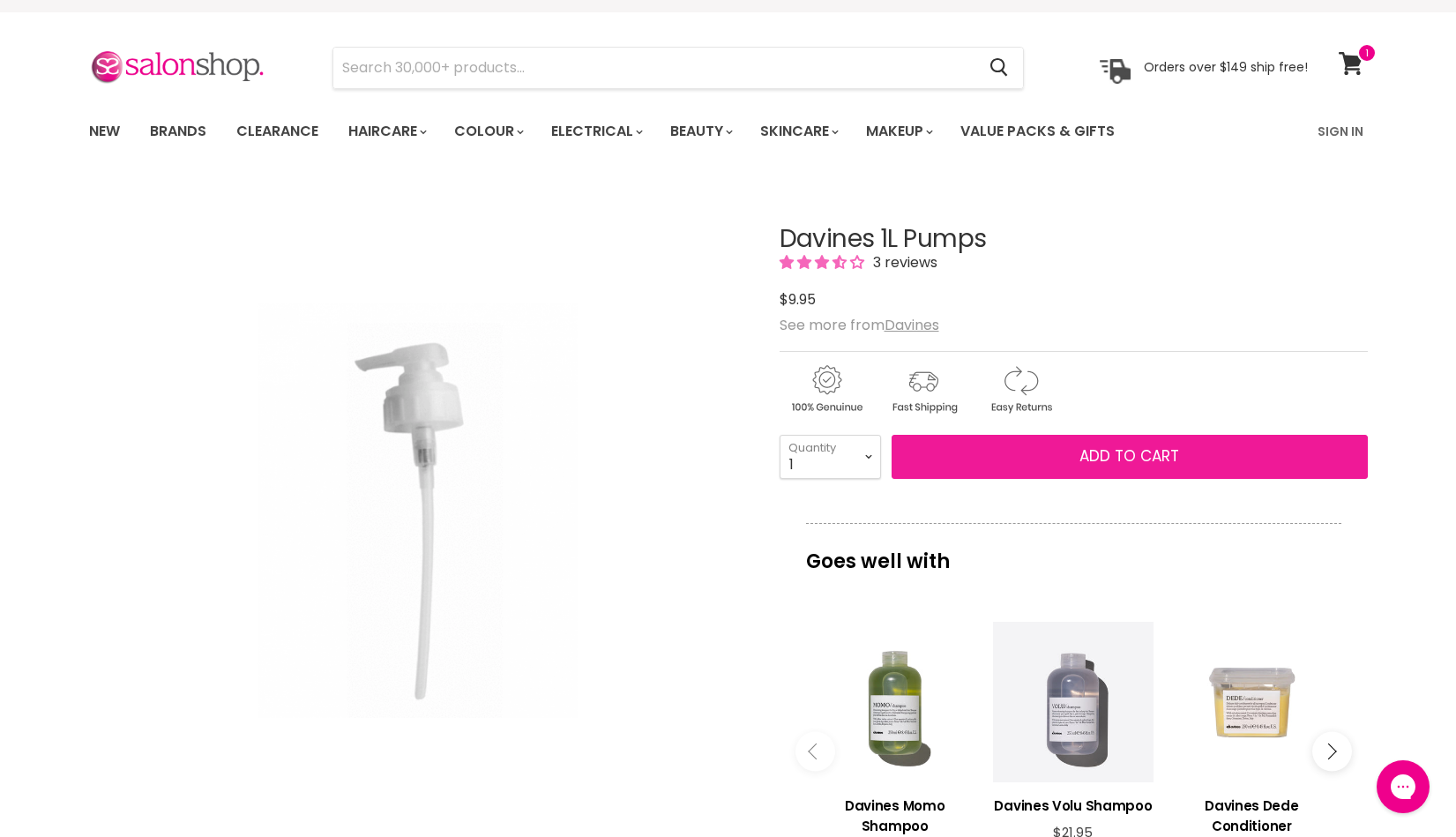
click at [1040, 454] on button "Add to cart" at bounding box center [1129, 457] width 476 height 44
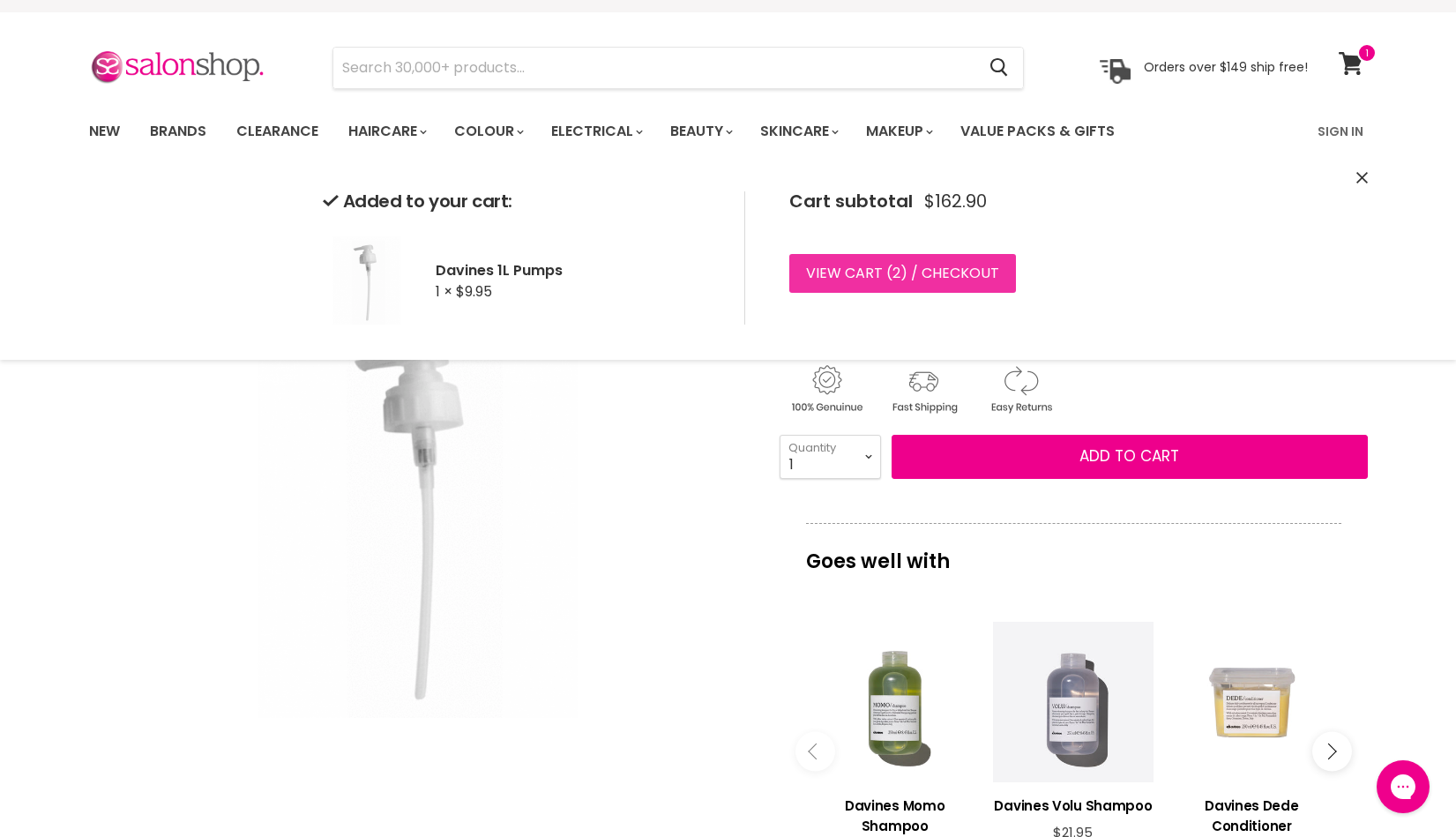
click at [824, 268] on link "View cart ( 2 ) / Checkout" at bounding box center [903, 273] width 227 height 39
